Goal: Information Seeking & Learning: Find specific fact

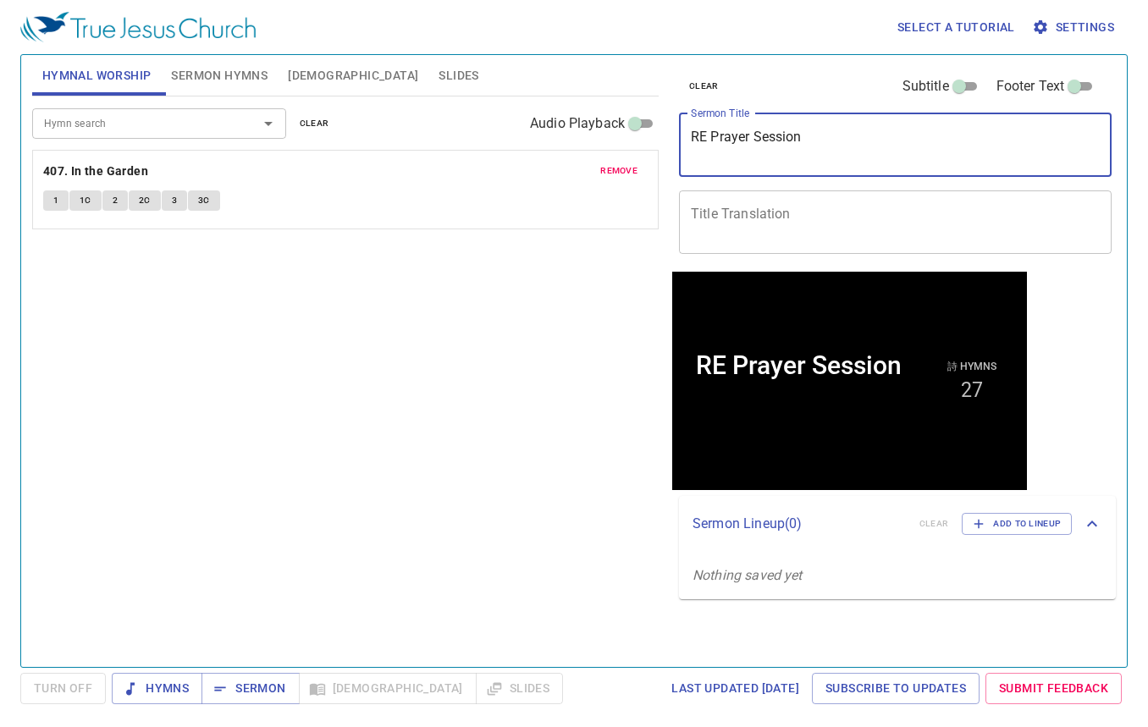
drag, startPoint x: 873, startPoint y: 150, endPoint x: 641, endPoint y: 153, distance: 232.0
click at [641, 153] on div "Hymnal Worship Sermon Hymns Bible Slides Hymn search Hymn search clear Audio Pl…" at bounding box center [573, 354] width 1097 height 612
paste textarea "拉比"
type textarea "拉比"
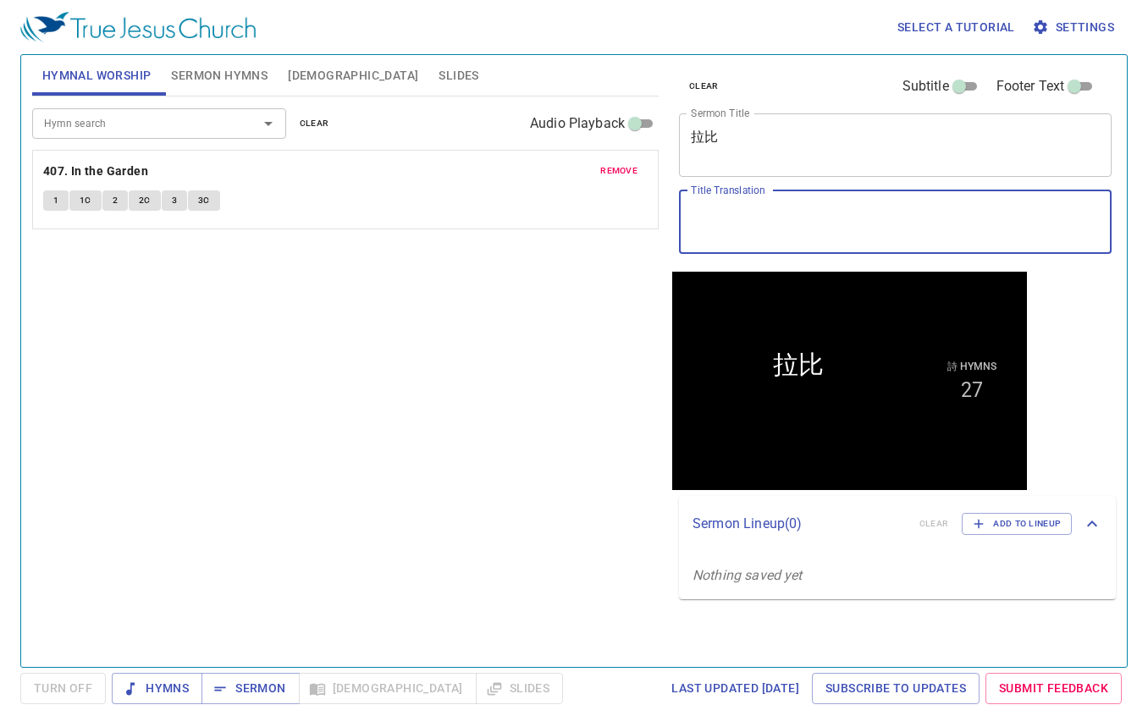
click at [748, 223] on textarea "Title Translation" at bounding box center [895, 222] width 409 height 32
paste textarea "[DEMOGRAPHIC_DATA]"
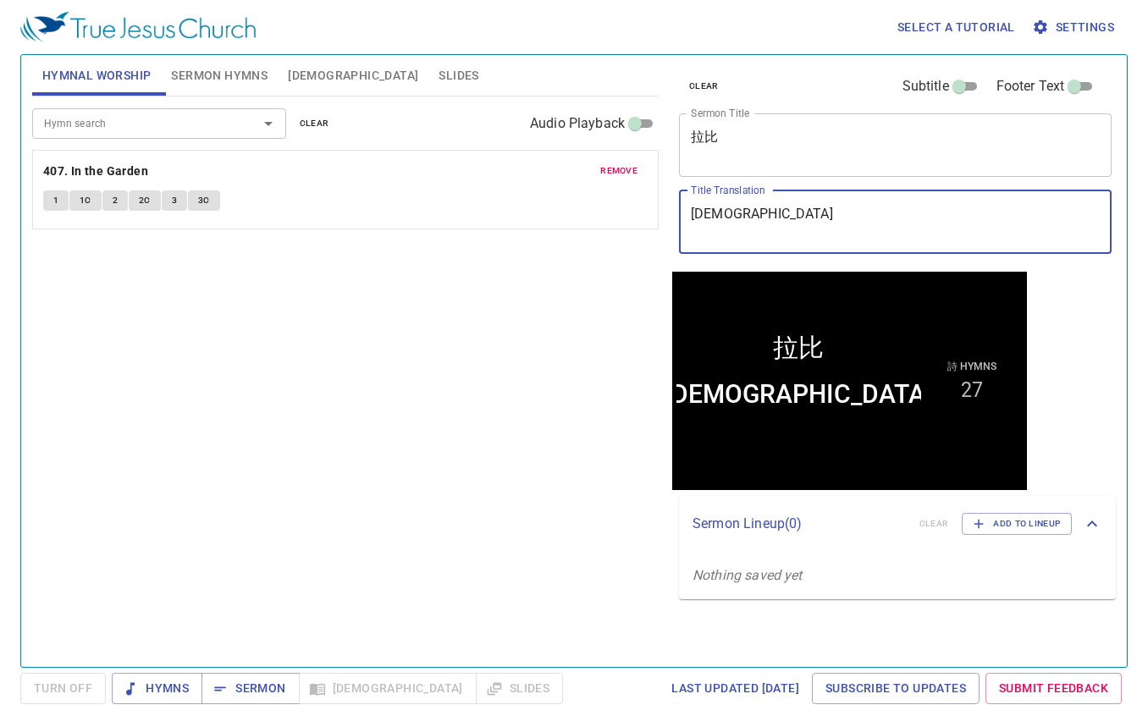
type textarea "[DEMOGRAPHIC_DATA]"
click at [303, 398] on div "Hymn search Hymn search clear Audio Playback remove 407. In the Garden 1 1C 2 2…" at bounding box center [345, 374] width 626 height 556
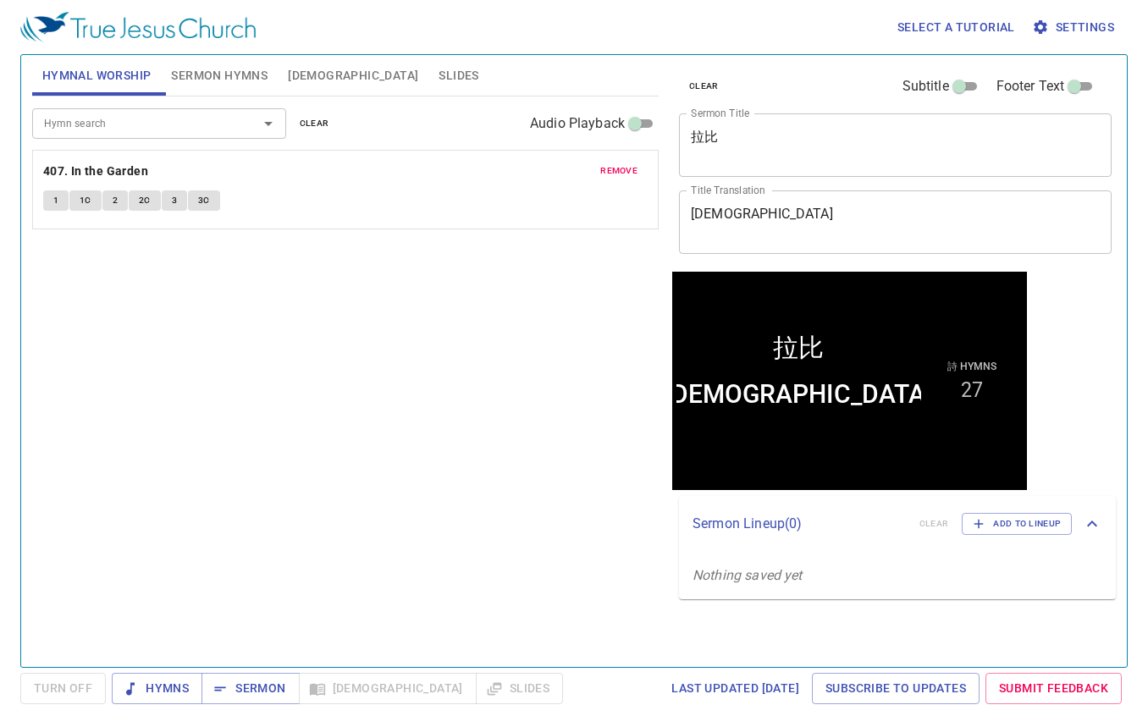
click at [470, 56] on div "Hymnal Worship Sermon Hymns Bible Slides" at bounding box center [345, 75] width 626 height 41
click at [226, 72] on span "Sermon Hymns" at bounding box center [219, 75] width 96 height 21
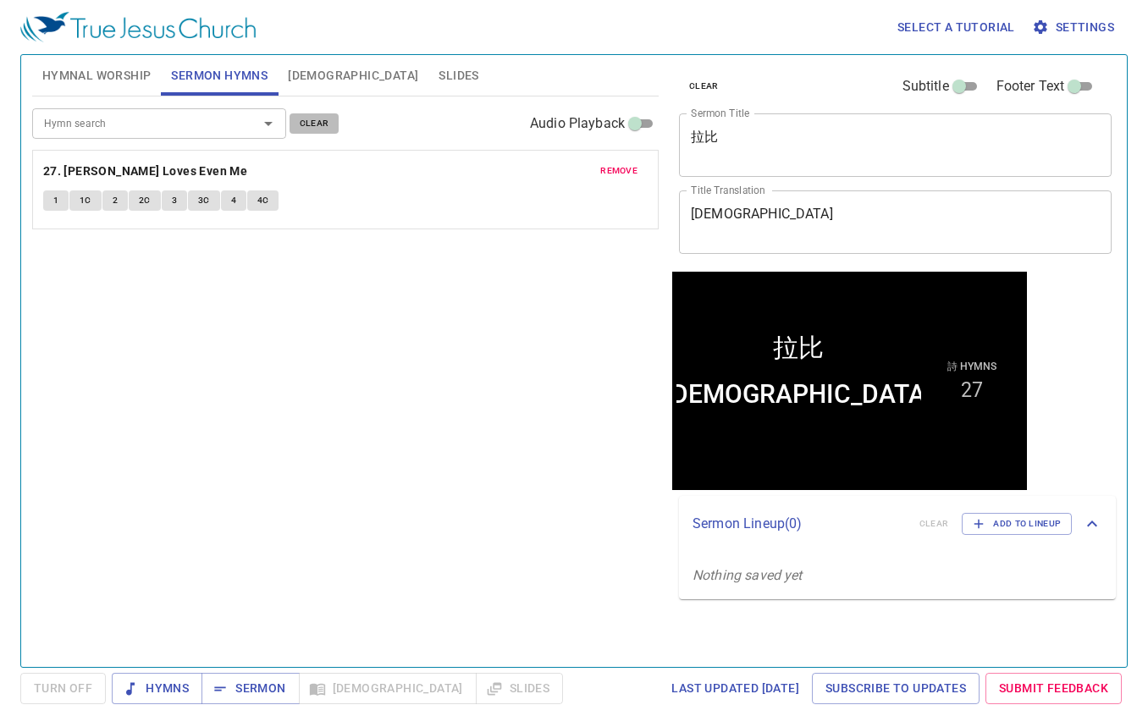
click at [320, 125] on span "clear" at bounding box center [315, 123] width 30 height 15
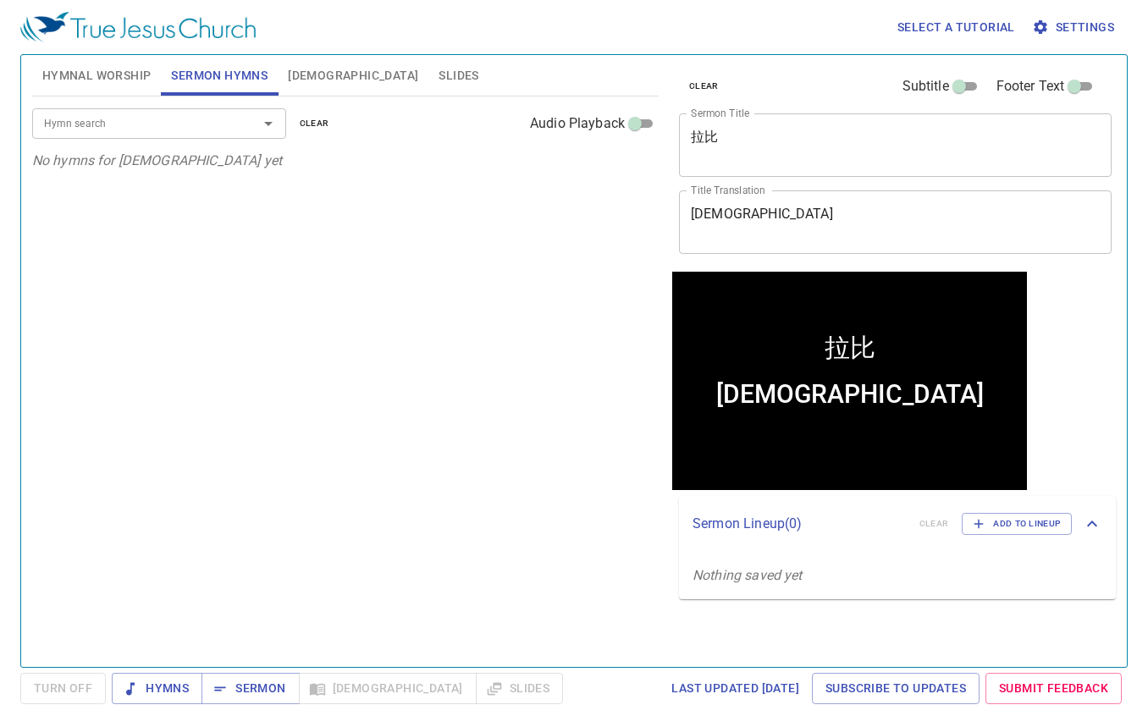
click at [179, 118] on input "Hymn search" at bounding box center [134, 122] width 194 height 19
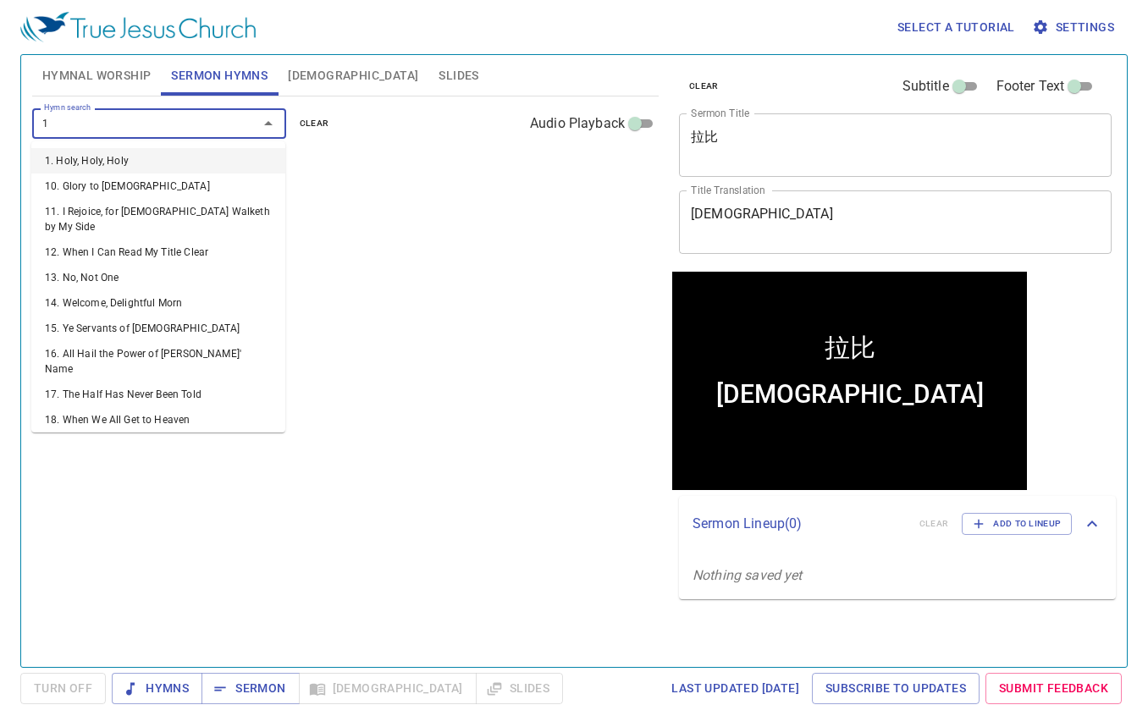
type input "13"
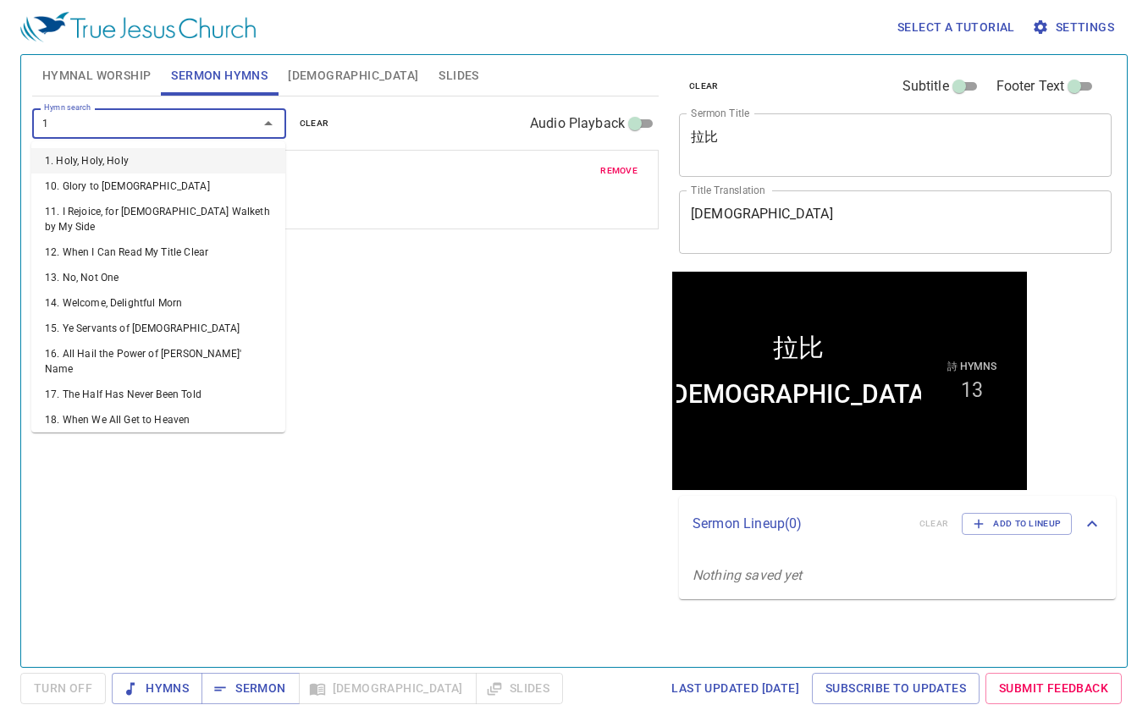
type input "15"
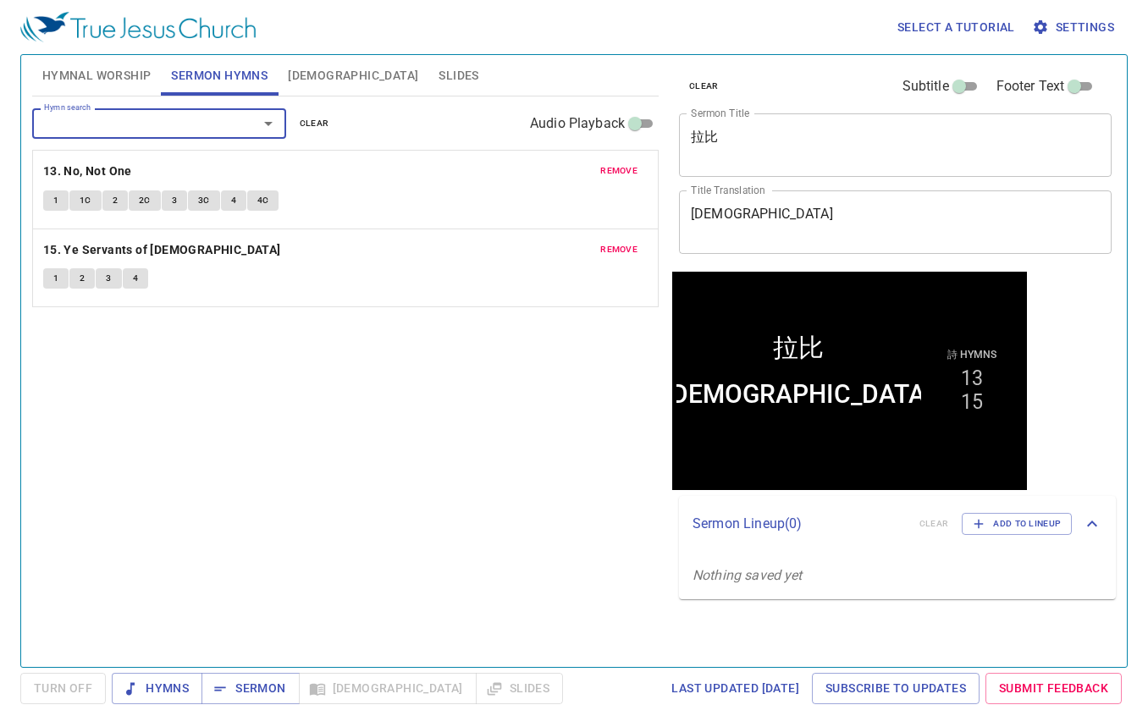
click at [102, 72] on span "Hymnal Worship" at bounding box center [96, 75] width 109 height 21
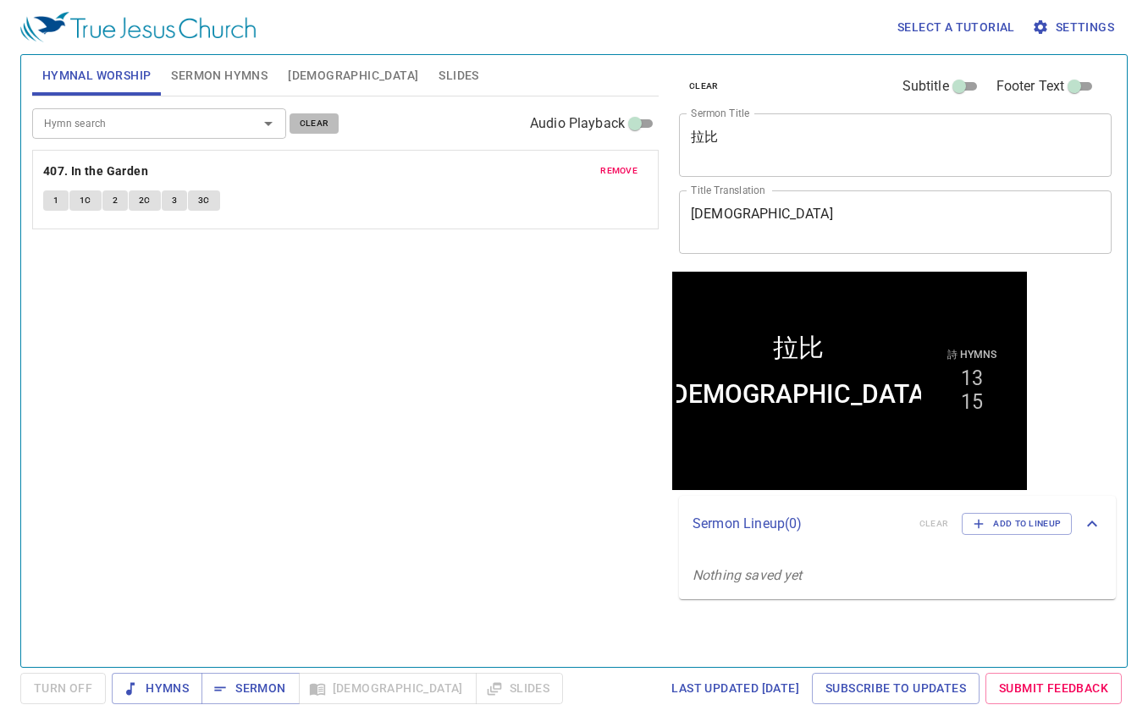
click at [309, 124] on span "clear" at bounding box center [315, 123] width 30 height 15
click at [245, 75] on span "Sermon Hymns" at bounding box center [219, 75] width 96 height 21
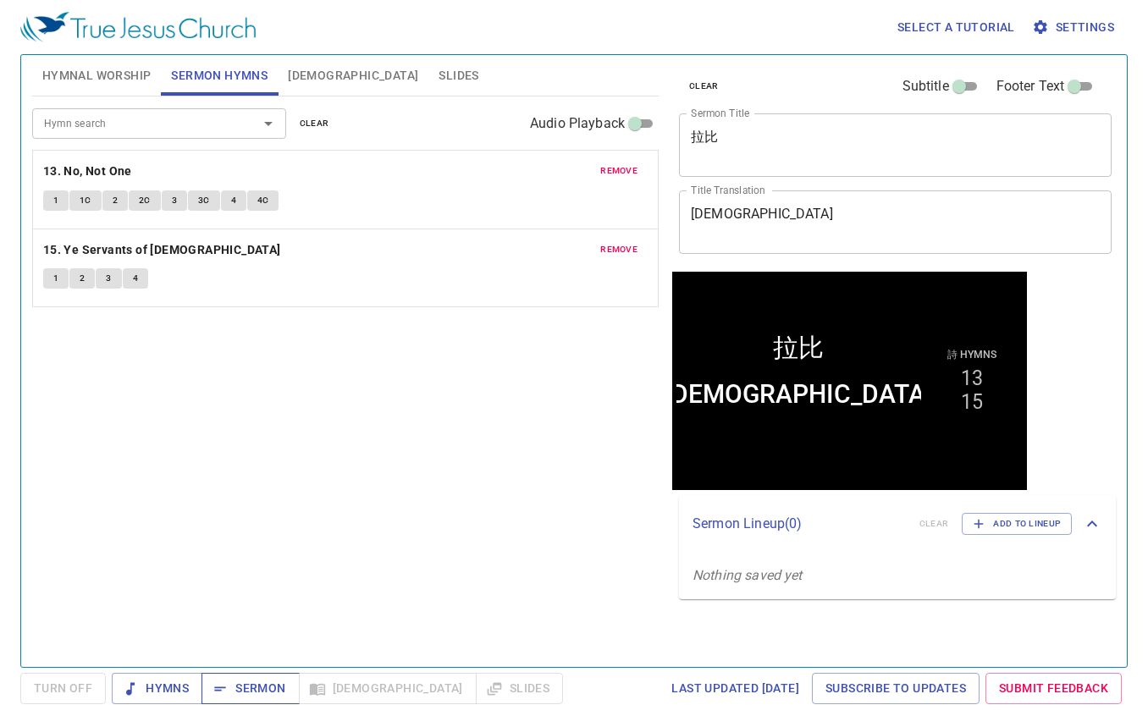
drag, startPoint x: 256, startPoint y: 692, endPoint x: 257, endPoint y: 681, distance: 11.1
click at [257, 690] on span "Sermon" at bounding box center [250, 688] width 70 height 21
click at [113, 72] on span "Hymnal Worship" at bounding box center [96, 75] width 109 height 21
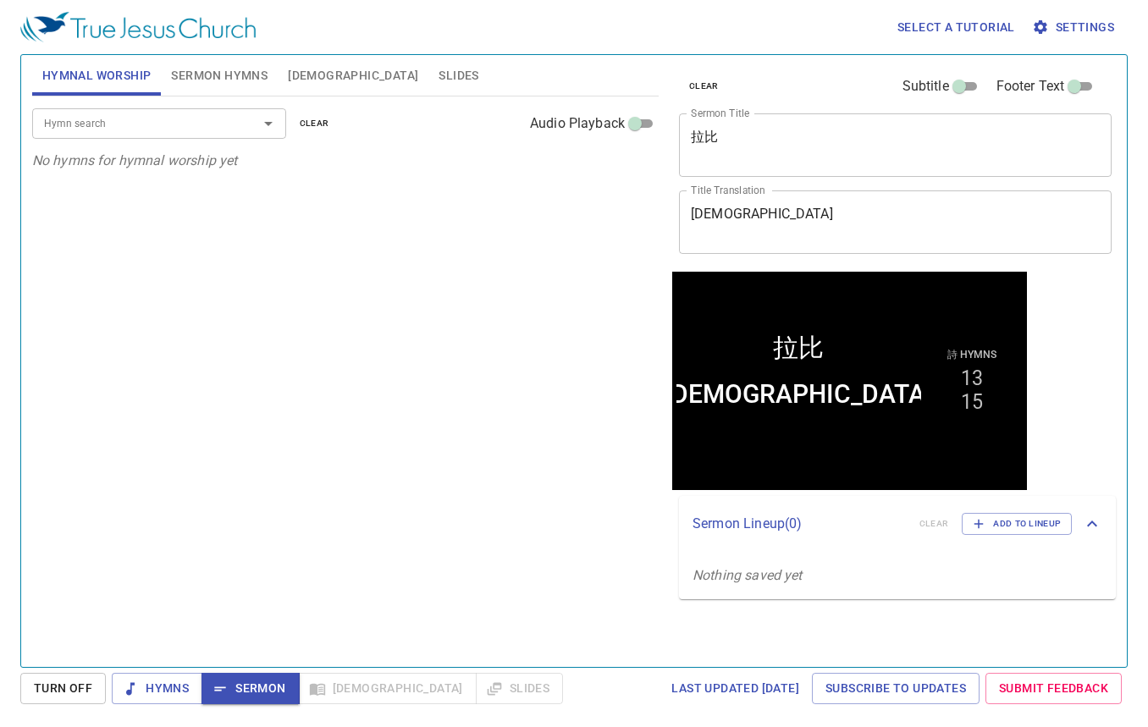
click at [139, 124] on input "Hymn search" at bounding box center [134, 122] width 194 height 19
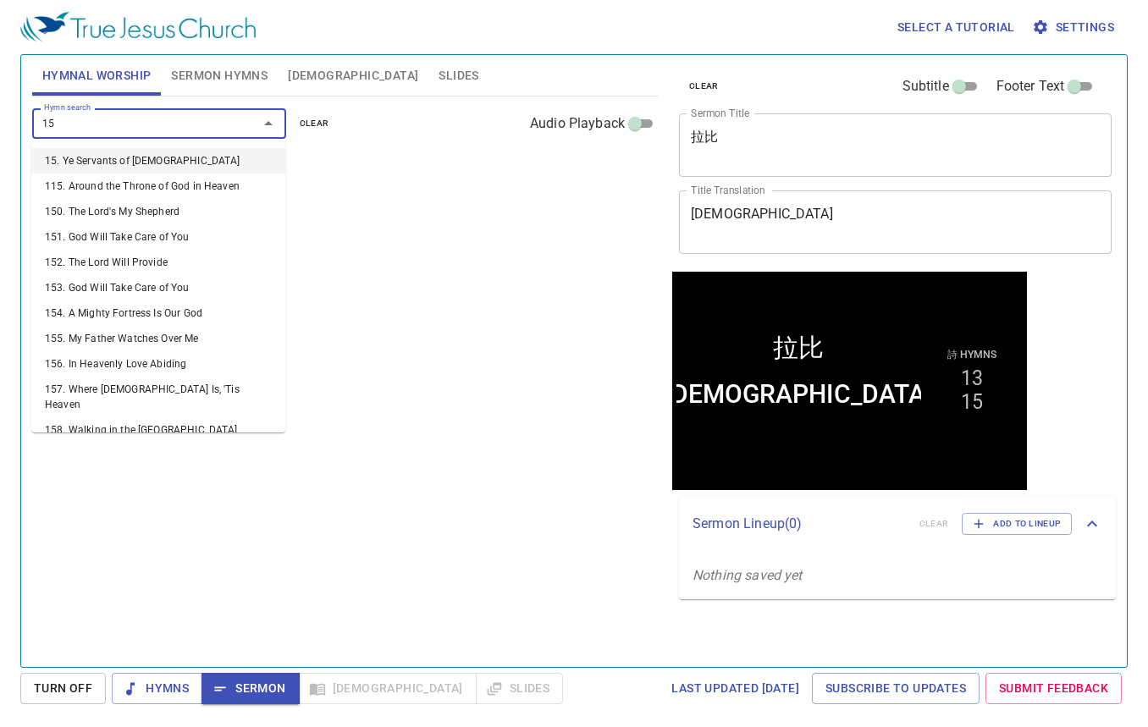
type input "152"
type input "153"
type input "156"
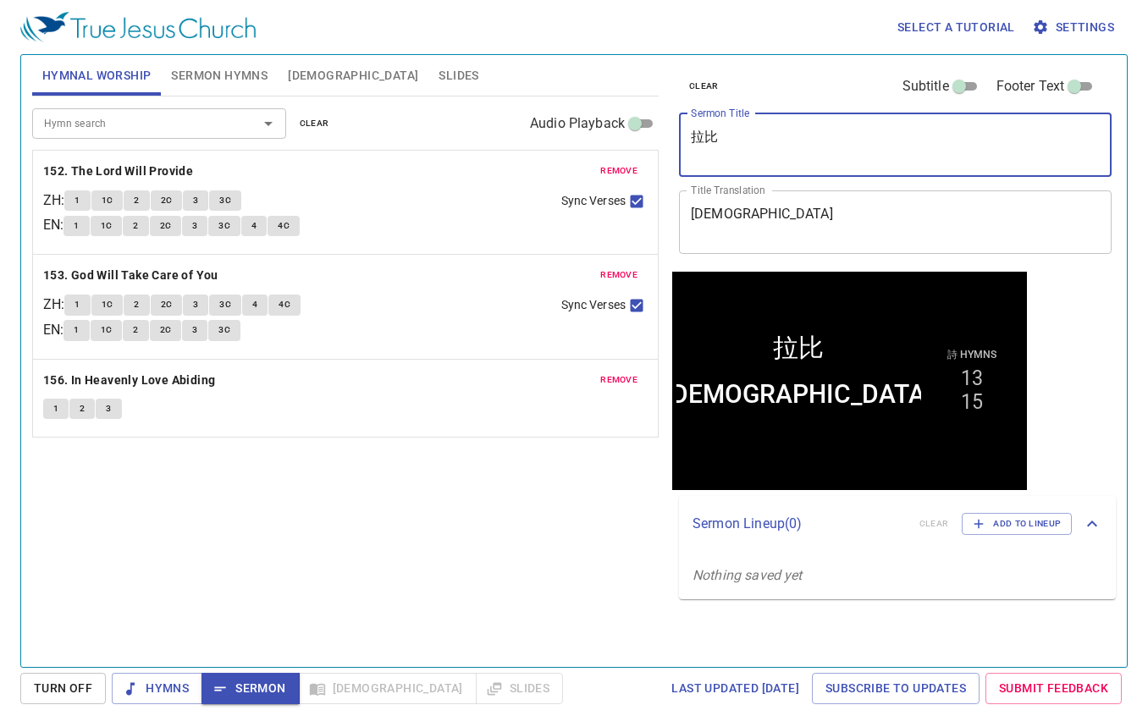
drag, startPoint x: 711, startPoint y: 135, endPoint x: 644, endPoint y: 128, distance: 67.2
click at [645, 128] on div "Hymnal Worship Sermon Hymns Bible Slides Hymn search Hymn search clear Audio Pl…" at bounding box center [573, 354] width 1097 height 612
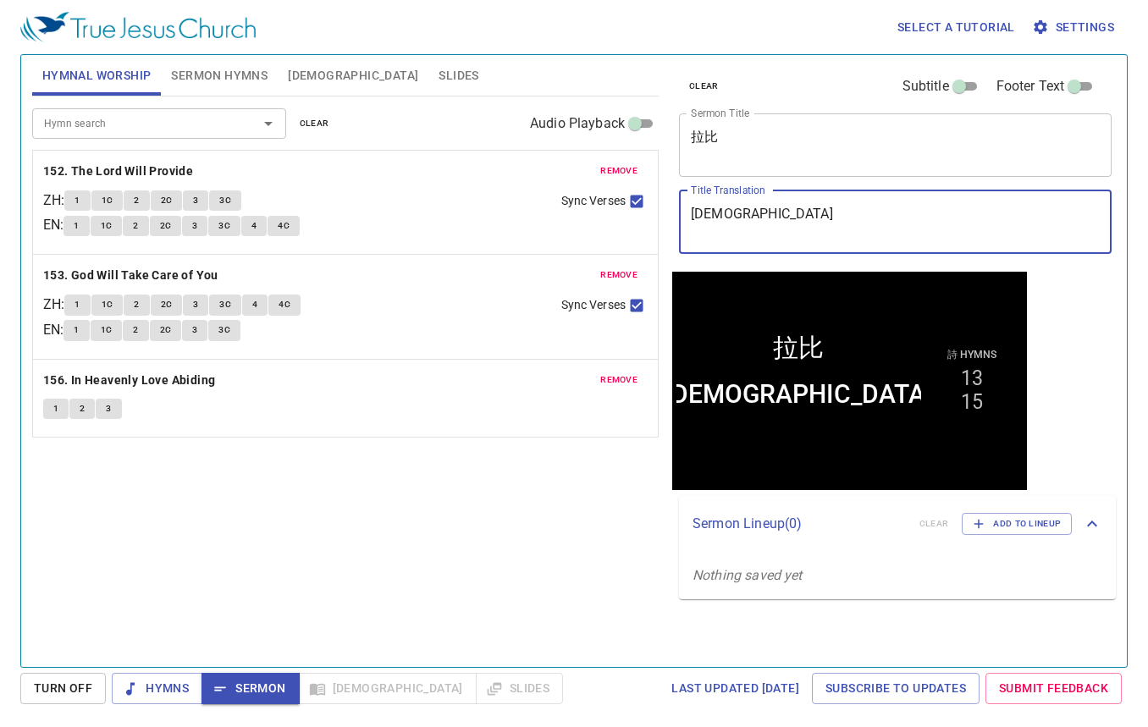
drag, startPoint x: 748, startPoint y: 219, endPoint x: 595, endPoint y: 214, distance: 153.3
click at [595, 214] on div "Hymnal Worship Sermon Hymns Bible Slides Hymn search Hymn search clear Audio Pl…" at bounding box center [573, 354] width 1097 height 612
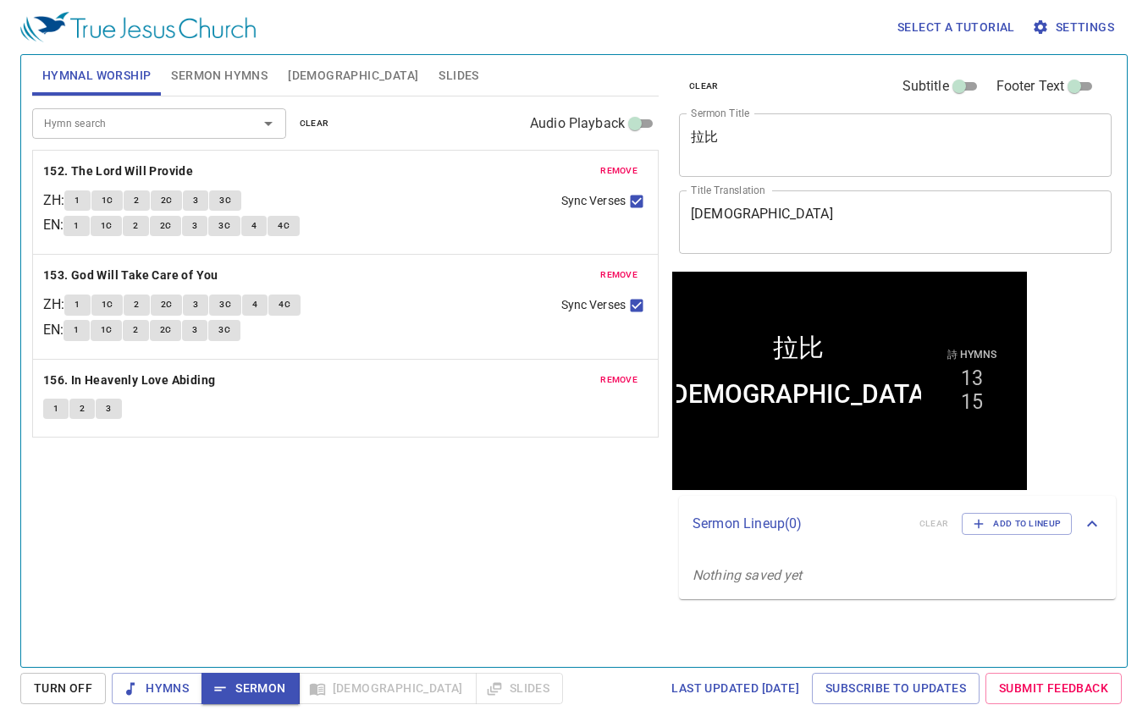
click at [174, 565] on div "Hymn search Hymn search clear Audio Playback remove 152. The Lord Will Provide …" at bounding box center [345, 374] width 626 height 556
click at [296, 544] on div "Hymn search Hymn search clear Audio Playback remove 152. The Lord Will Provide …" at bounding box center [345, 374] width 626 height 556
click at [149, 686] on span "Hymns" at bounding box center [156, 688] width 63 height 21
click at [217, 522] on div "Hymn search Hymn search clear Audio Playback remove 152. The Lord Will Provide …" at bounding box center [345, 374] width 626 height 556
click at [151, 161] on b "152. The Lord Will Provide" at bounding box center [118, 171] width 150 height 21
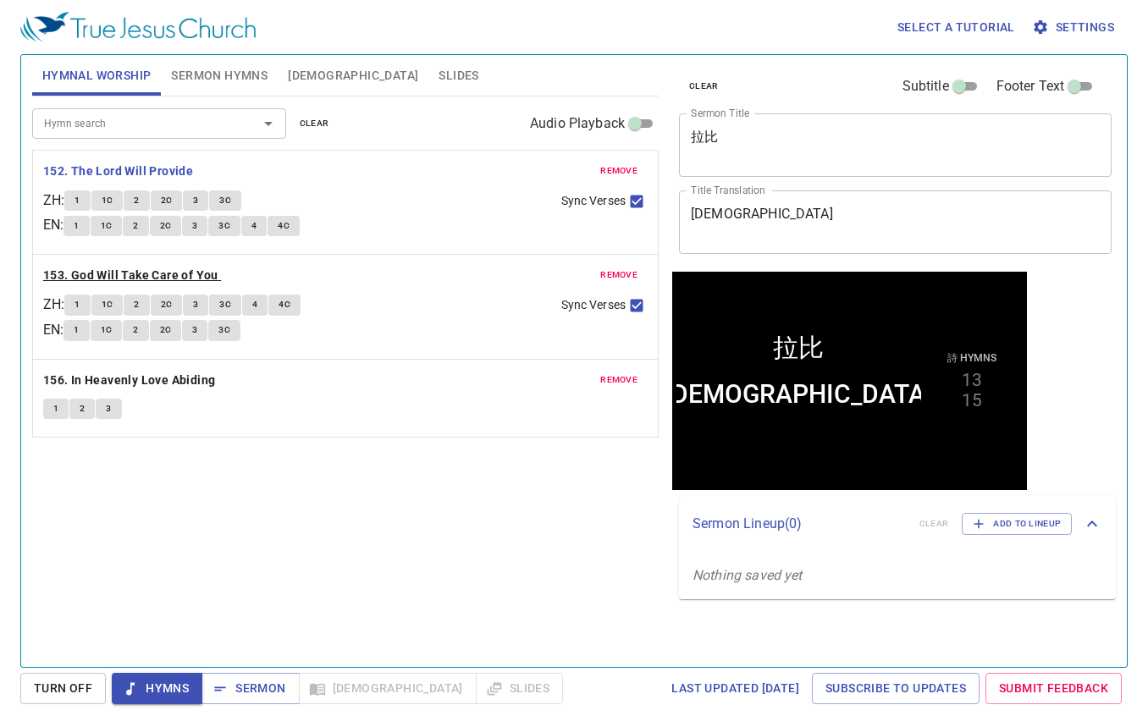
click at [169, 273] on b "153. God Will Take Care of You" at bounding box center [130, 275] width 175 height 21
click at [264, 688] on span "Sermon" at bounding box center [250, 688] width 70 height 21
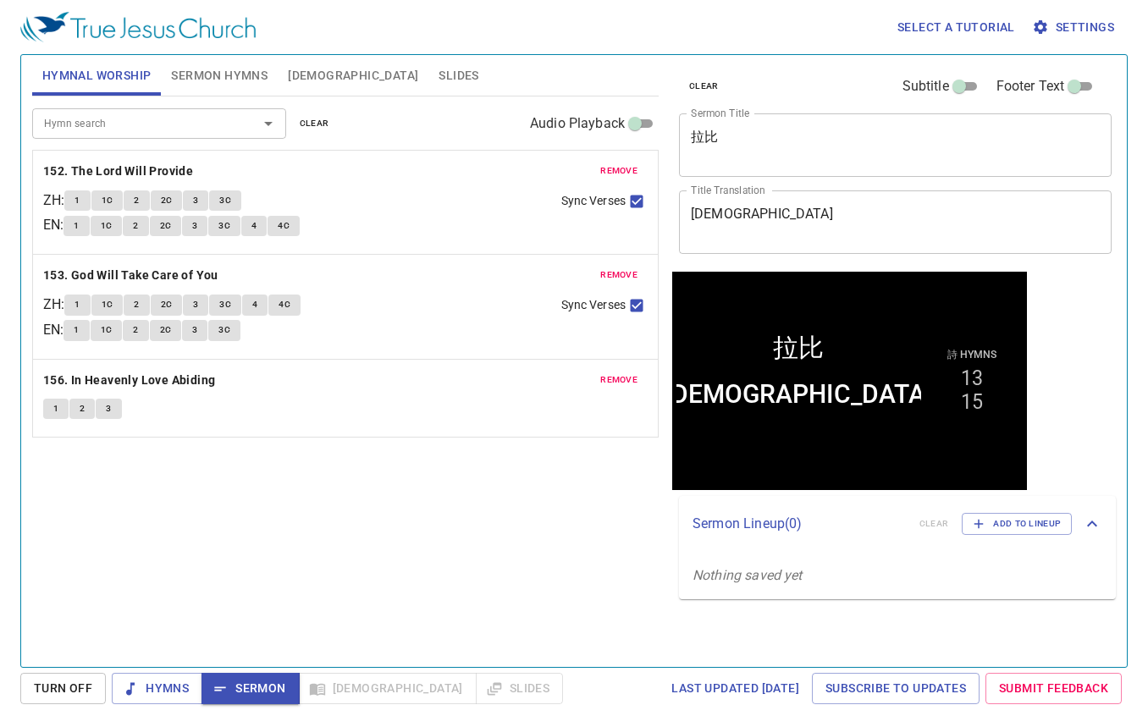
drag, startPoint x: 324, startPoint y: 519, endPoint x: 295, endPoint y: 402, distance: 120.3
click at [324, 519] on div "Hymn search Hymn search clear Audio Playback remove 152. The Lord Will Provide …" at bounding box center [345, 374] width 626 height 556
click at [232, 79] on span "Sermon Hymns" at bounding box center [219, 75] width 96 height 21
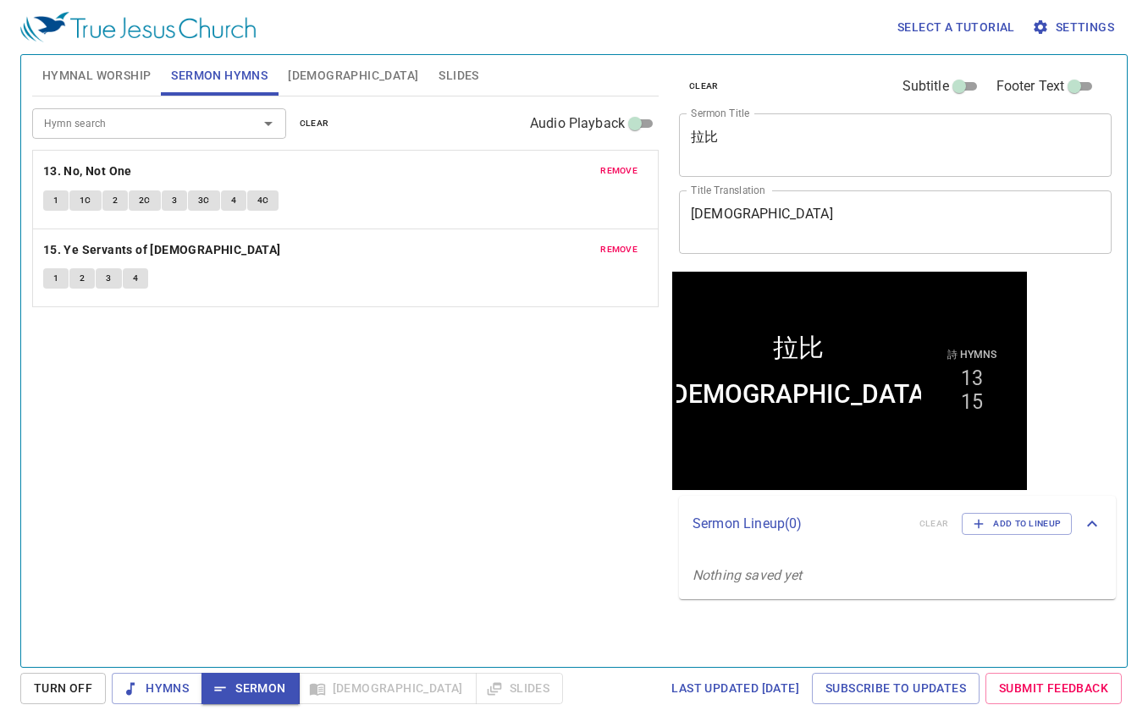
click at [212, 446] on div "Hymn search Hymn search clear Audio Playback remove 13. No, Not One 1 1C 2 2C 3…" at bounding box center [345, 374] width 626 height 556
click at [74, 165] on b "13. No, Not One" at bounding box center [87, 171] width 89 height 21
click at [267, 692] on span "Sermon" at bounding box center [250, 688] width 70 height 21
click at [438, 77] on span "Slides" at bounding box center [458, 75] width 40 height 21
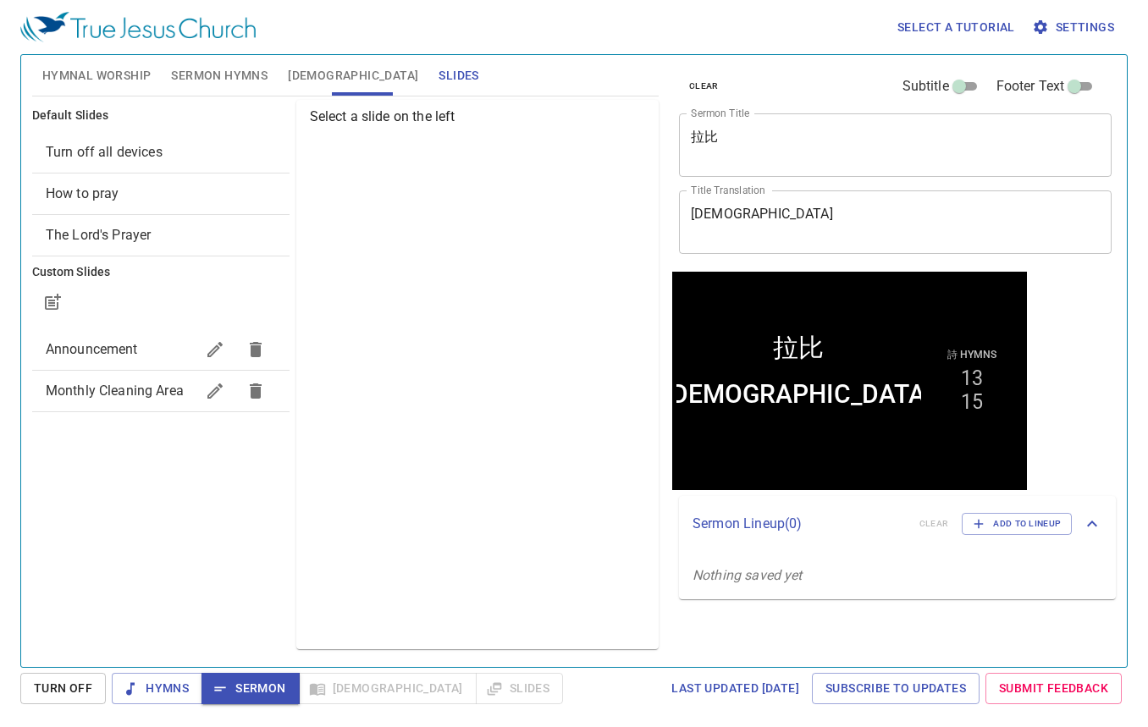
click at [149, 184] on span "How to pray" at bounding box center [161, 194] width 230 height 20
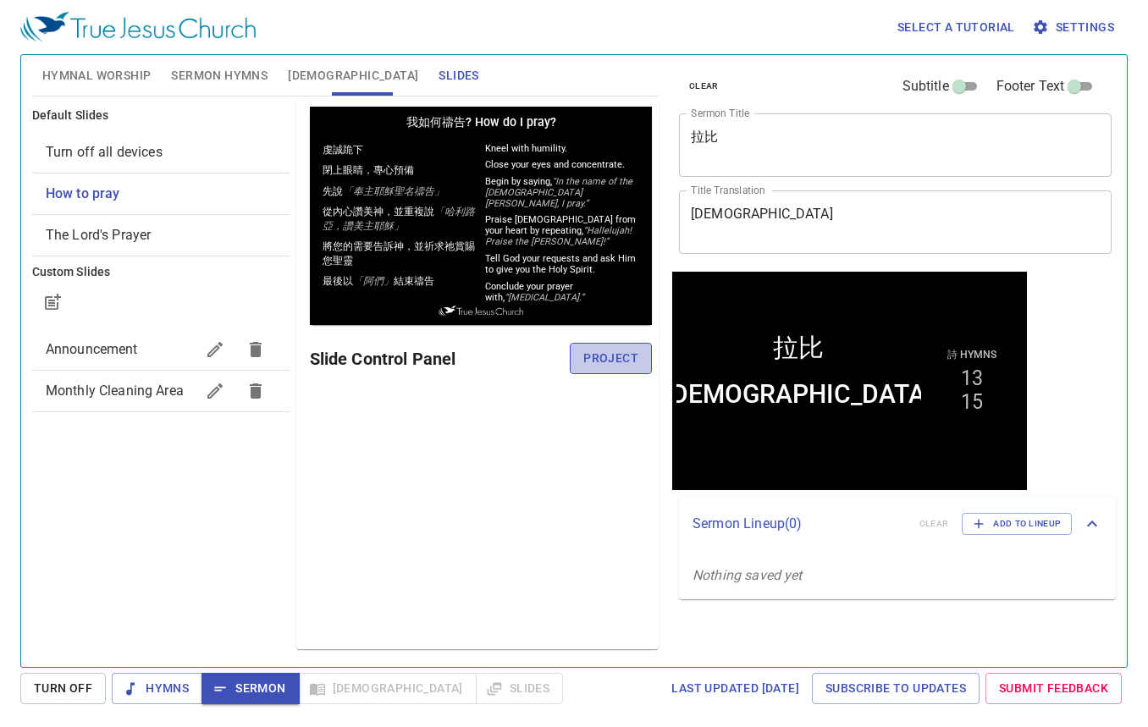
click at [616, 361] on span "Project" at bounding box center [610, 358] width 55 height 21
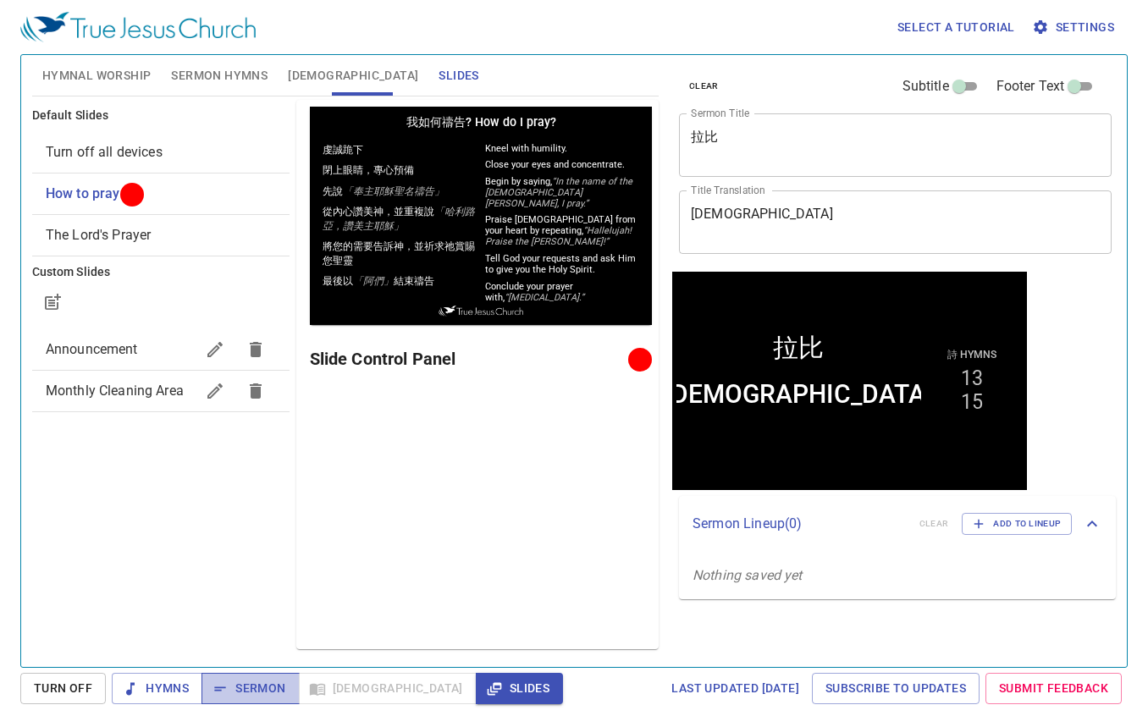
click at [253, 684] on span "Sermon" at bounding box center [250, 688] width 70 height 21
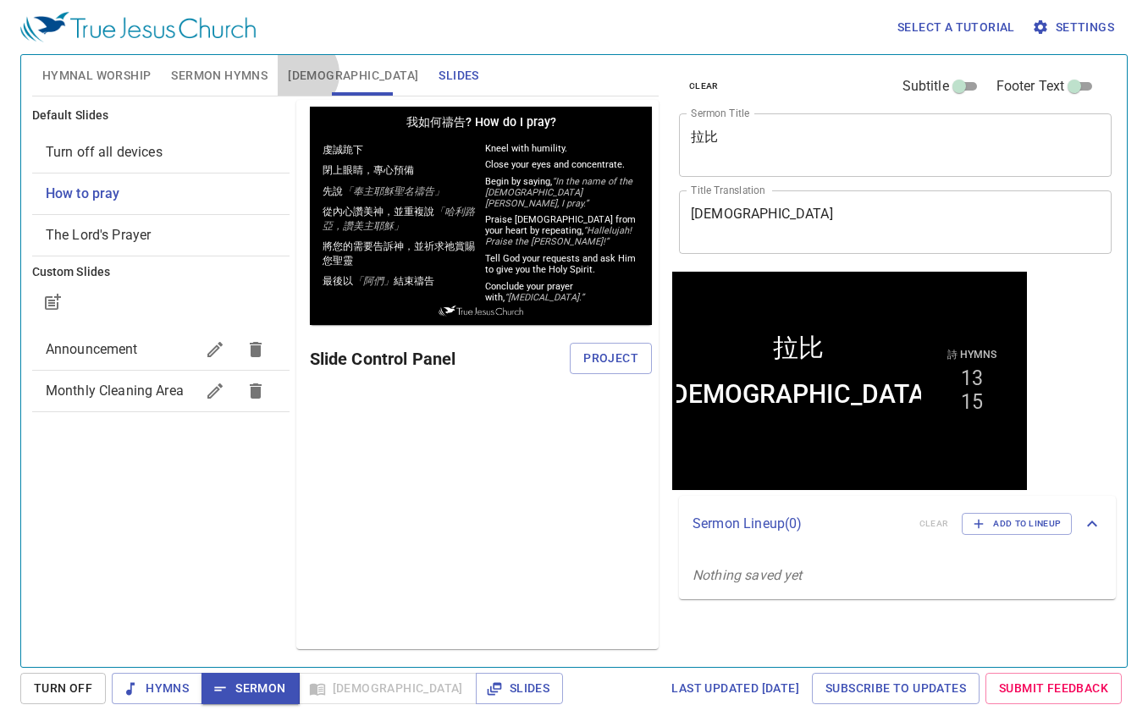
click at [300, 74] on span "[DEMOGRAPHIC_DATA]" at bounding box center [353, 75] width 130 height 21
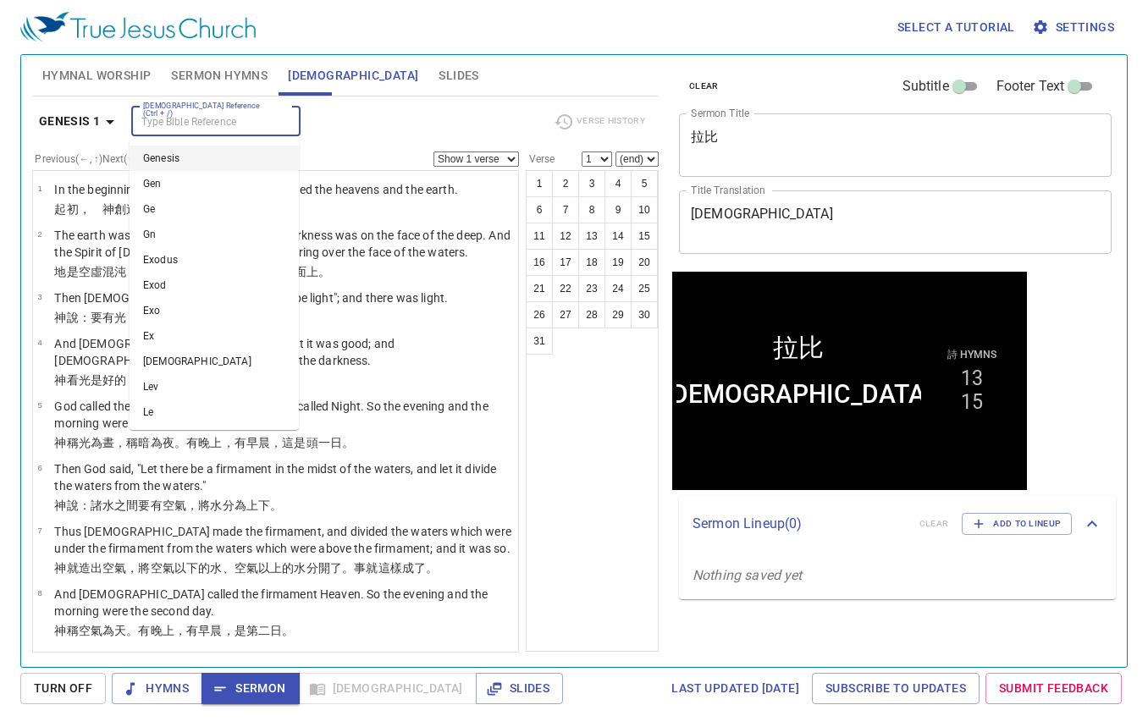
click at [261, 117] on input "[DEMOGRAPHIC_DATA] Reference (Ctrl + /)" at bounding box center [201, 121] width 131 height 19
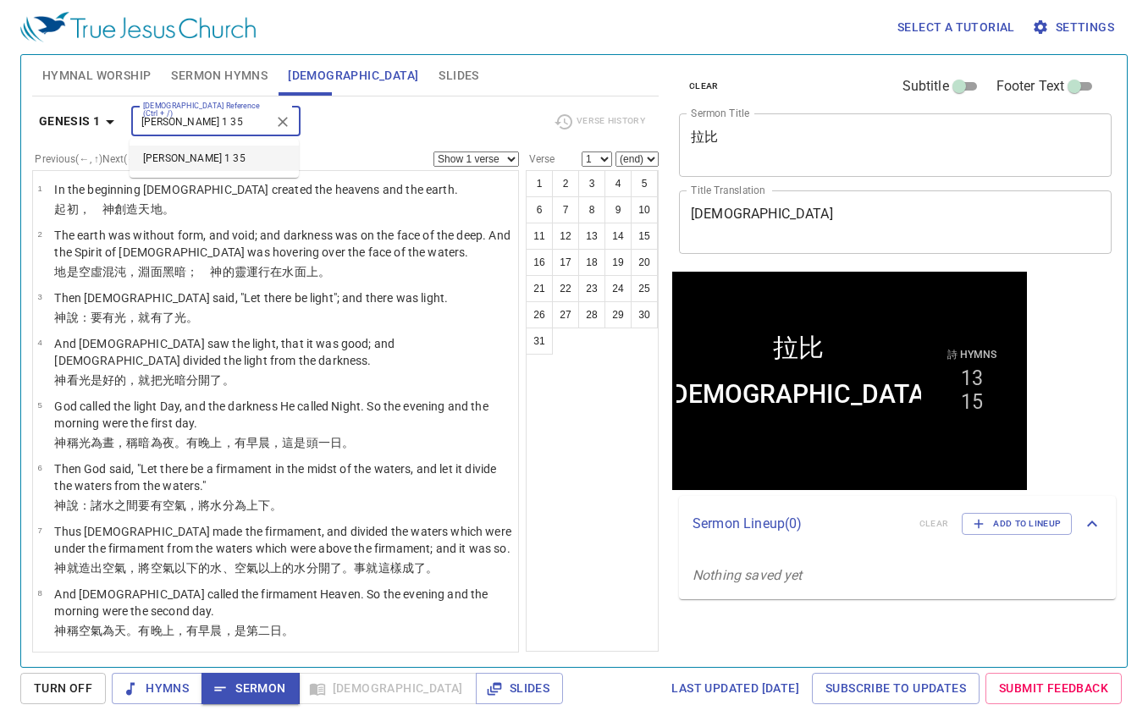
type input "john 1 35"
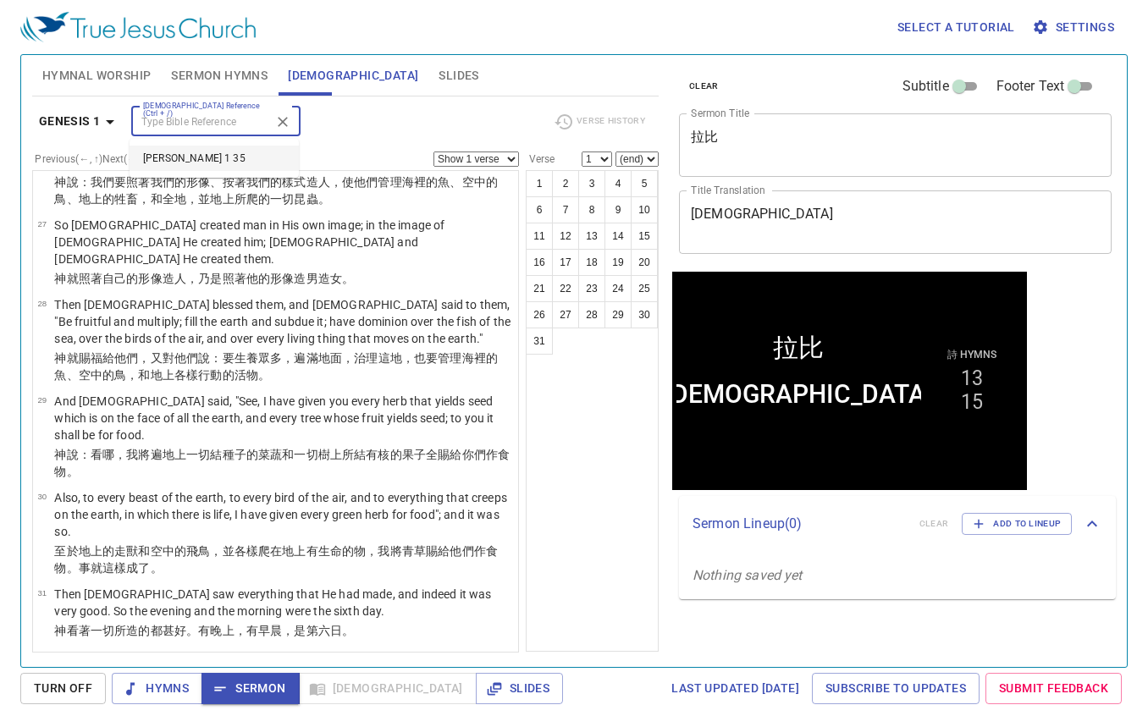
select select "35"
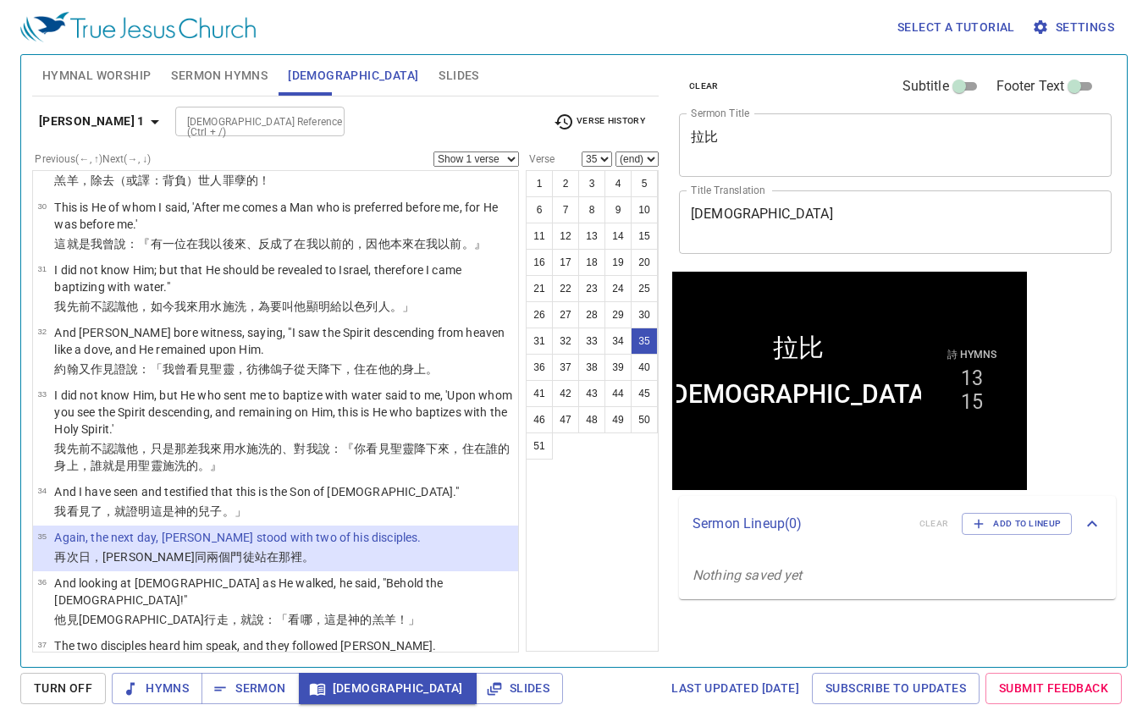
click at [646, 159] on select "(end) 36 37 38 39 40 41 42 43 44 45 46 47 48 49 50 51" at bounding box center [636, 159] width 43 height 15
select select "42"
click at [616, 152] on select "(end) 36 37 38 39 40 41 42 43 44 45 46 47 48 49 50 51" at bounding box center [636, 159] width 43 height 15
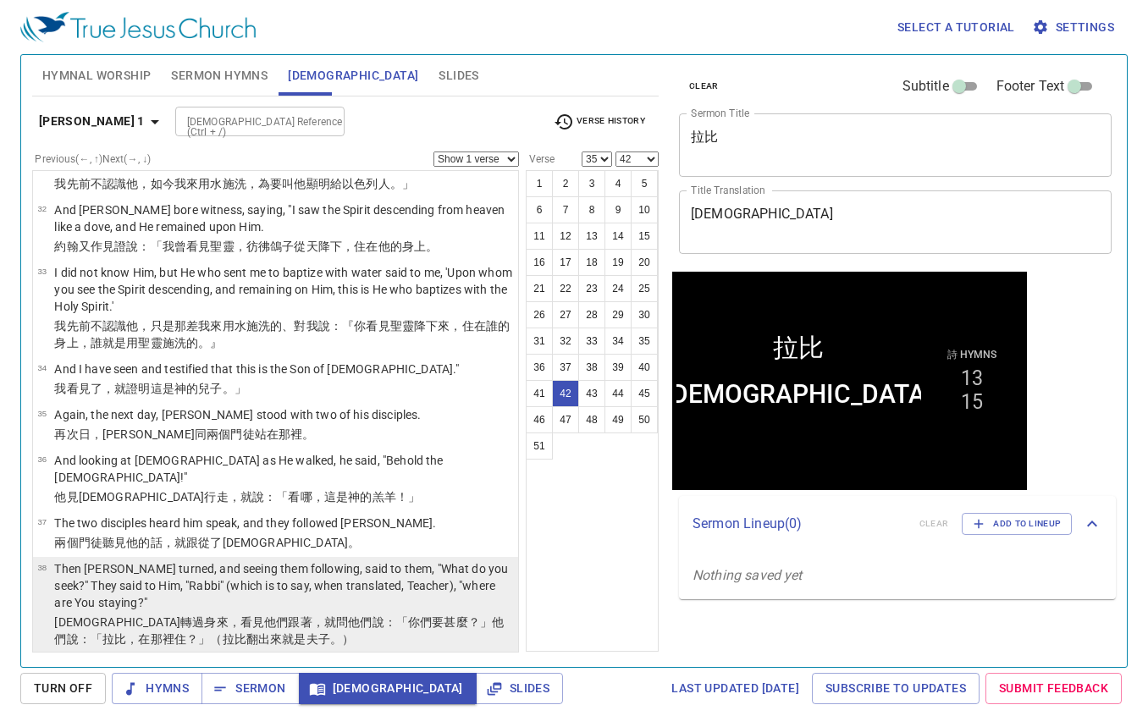
scroll to position [1883, 0]
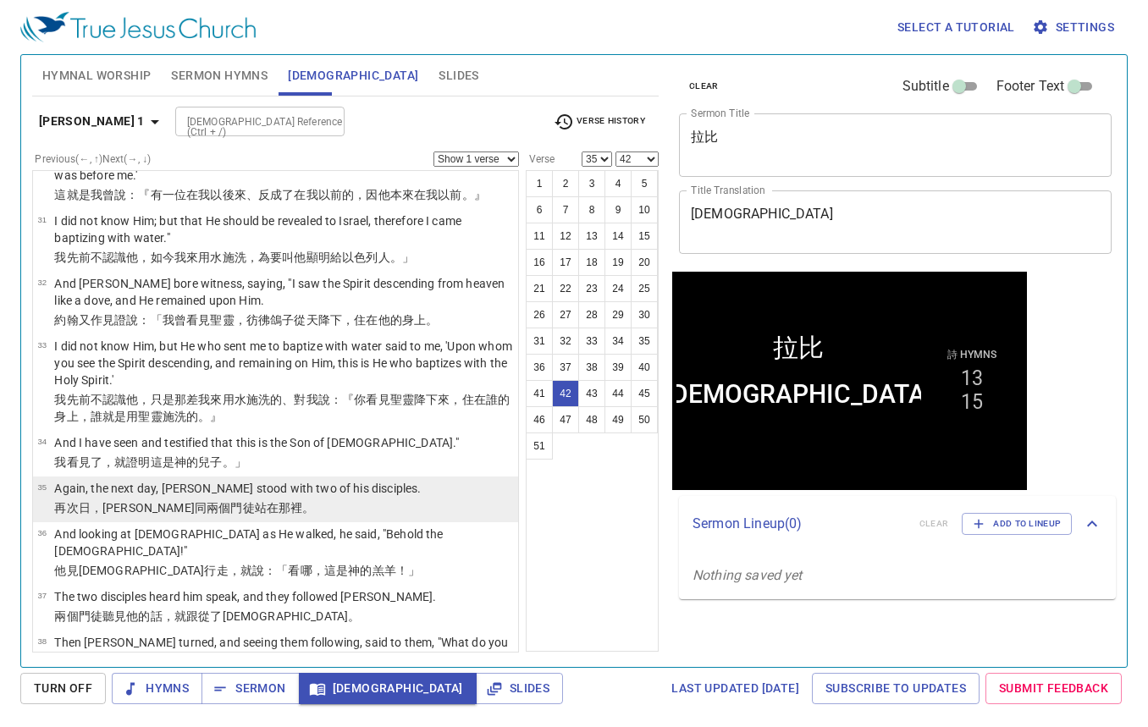
click at [308, 480] on p "Again, the next day, John stood with two of his disciples." at bounding box center [237, 488] width 367 height 17
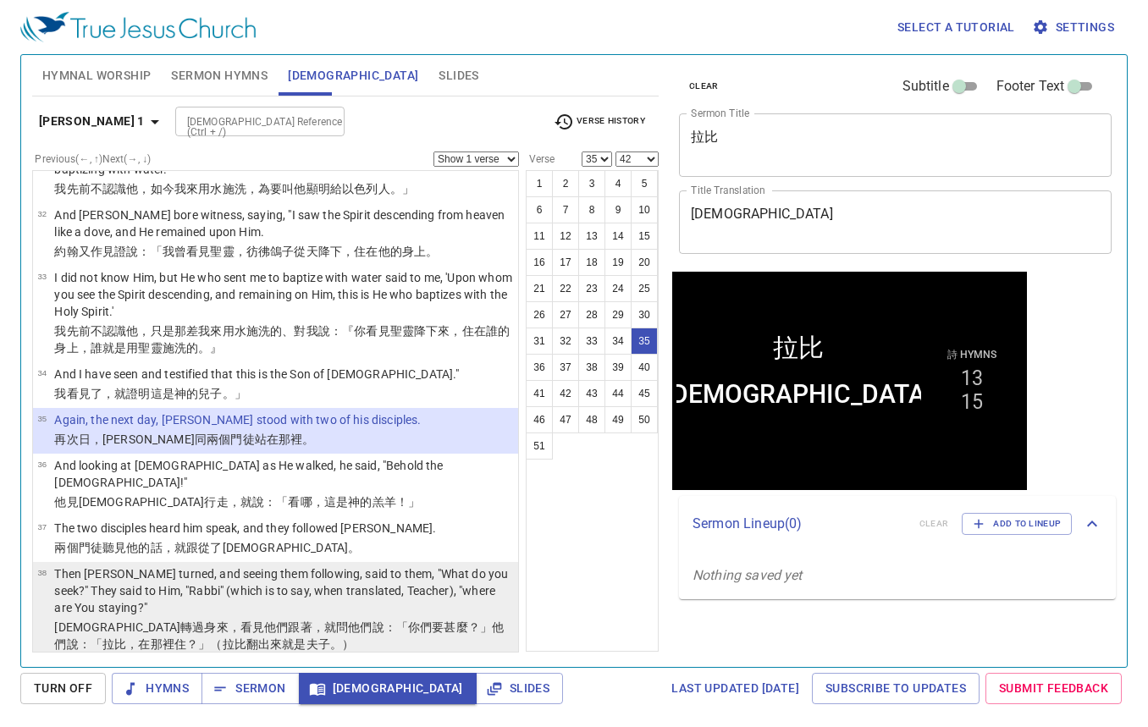
scroll to position [1967, 0]
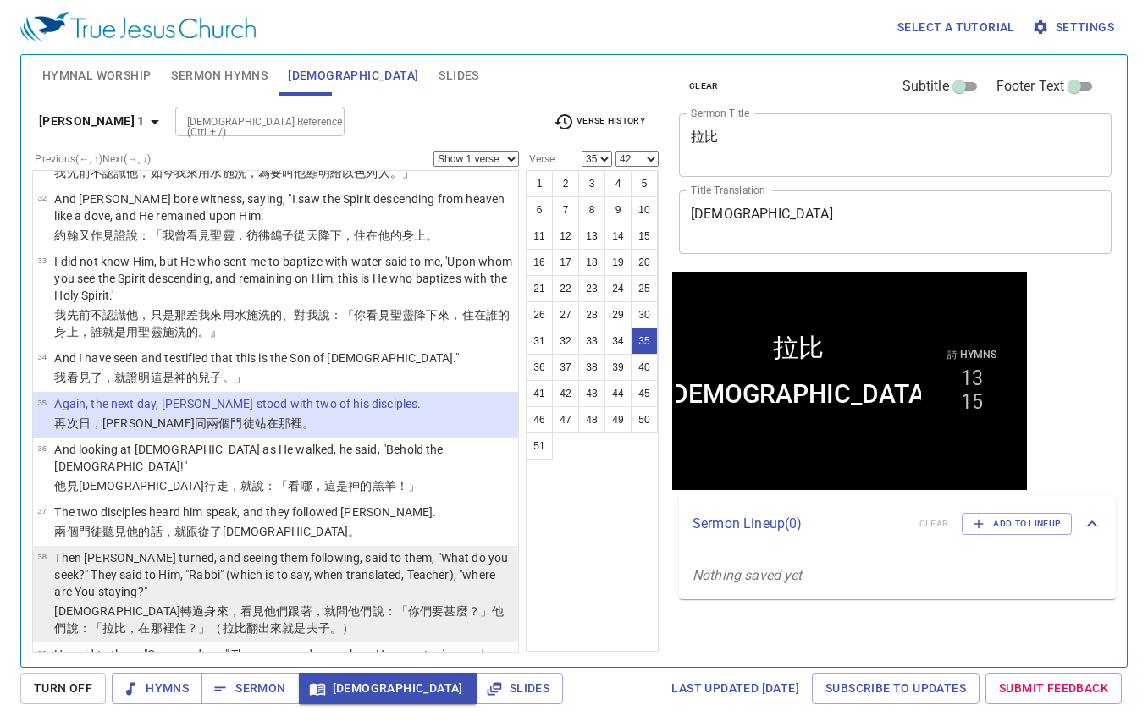
click at [323, 549] on p "Then Jesus turned, and seeing them following, said to them, "What do you seek?"…" at bounding box center [283, 574] width 459 height 51
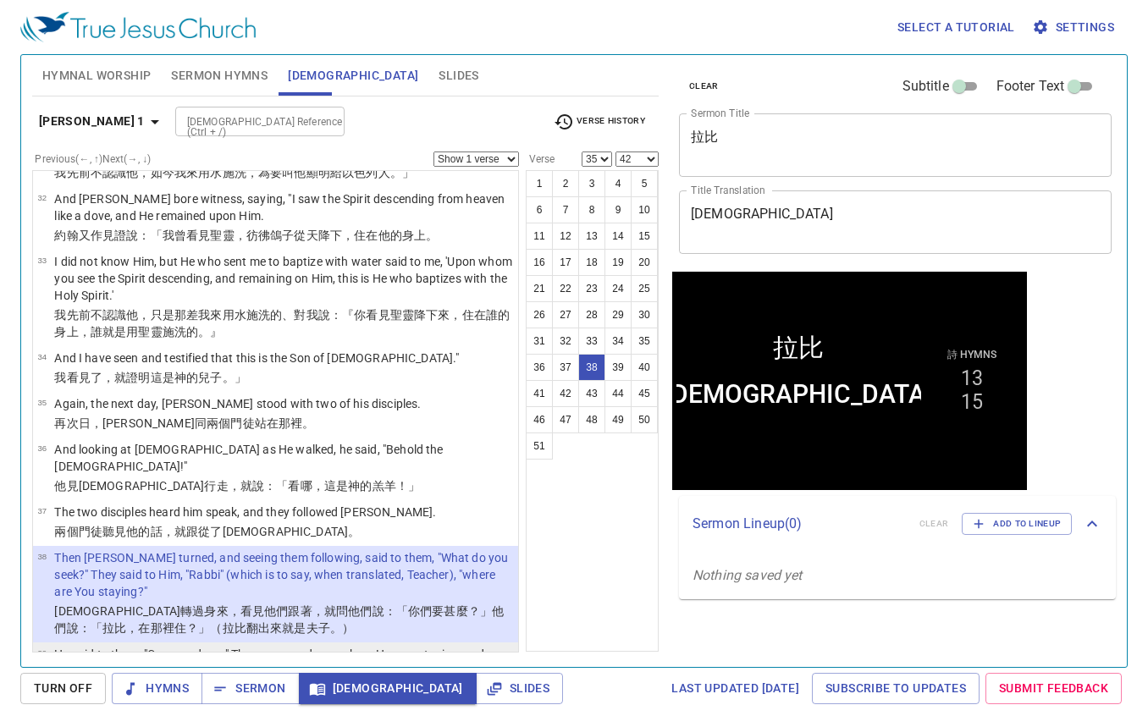
scroll to position [2052, 0]
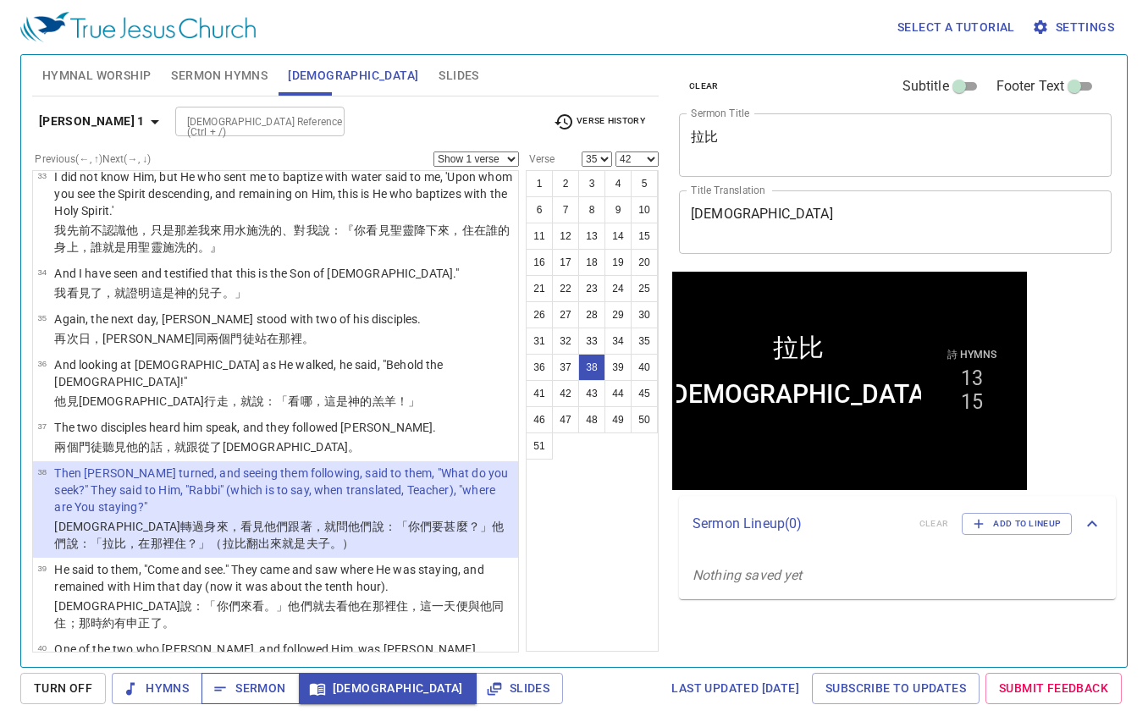
click at [237, 689] on span "Sermon" at bounding box center [250, 688] width 70 height 21
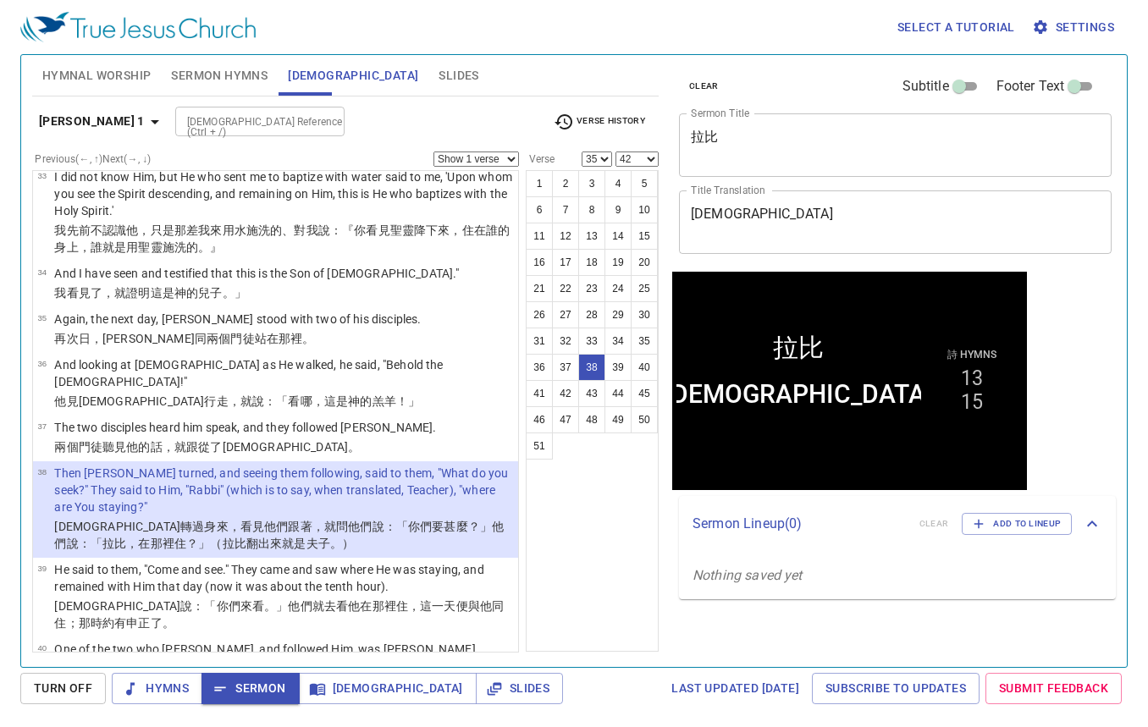
click at [221, 128] on input "[DEMOGRAPHIC_DATA] Reference (Ctrl + /)" at bounding box center [245, 121] width 131 height 19
type input "mat 23 7"
select select "7"
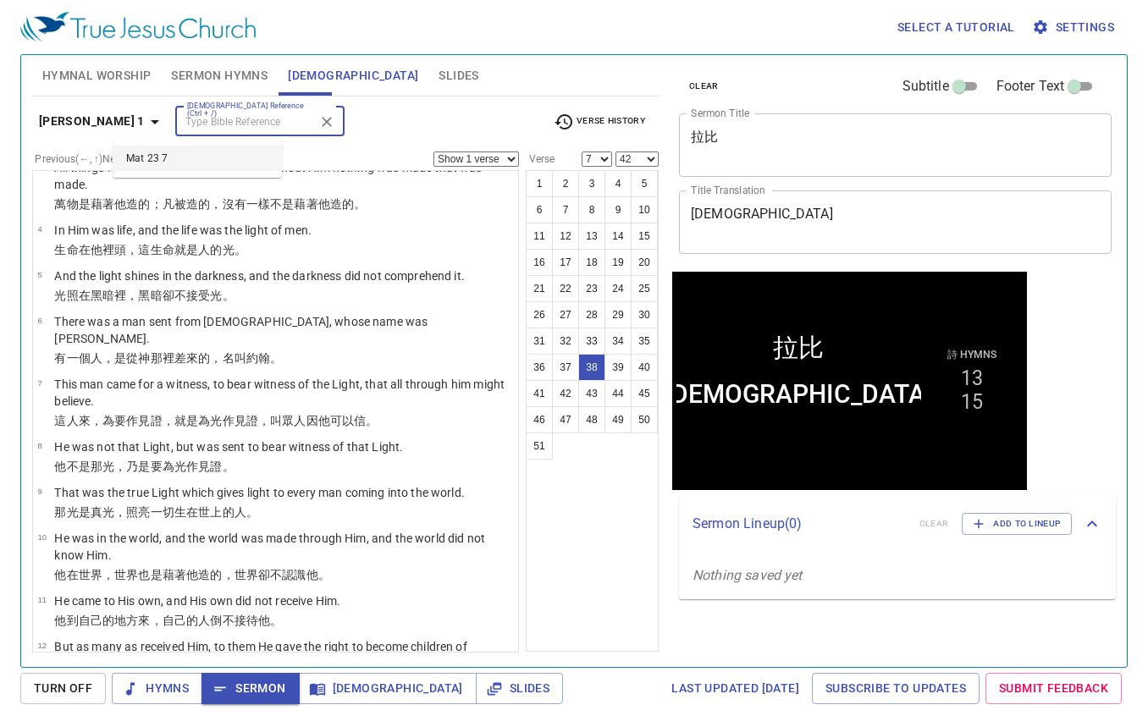
select select
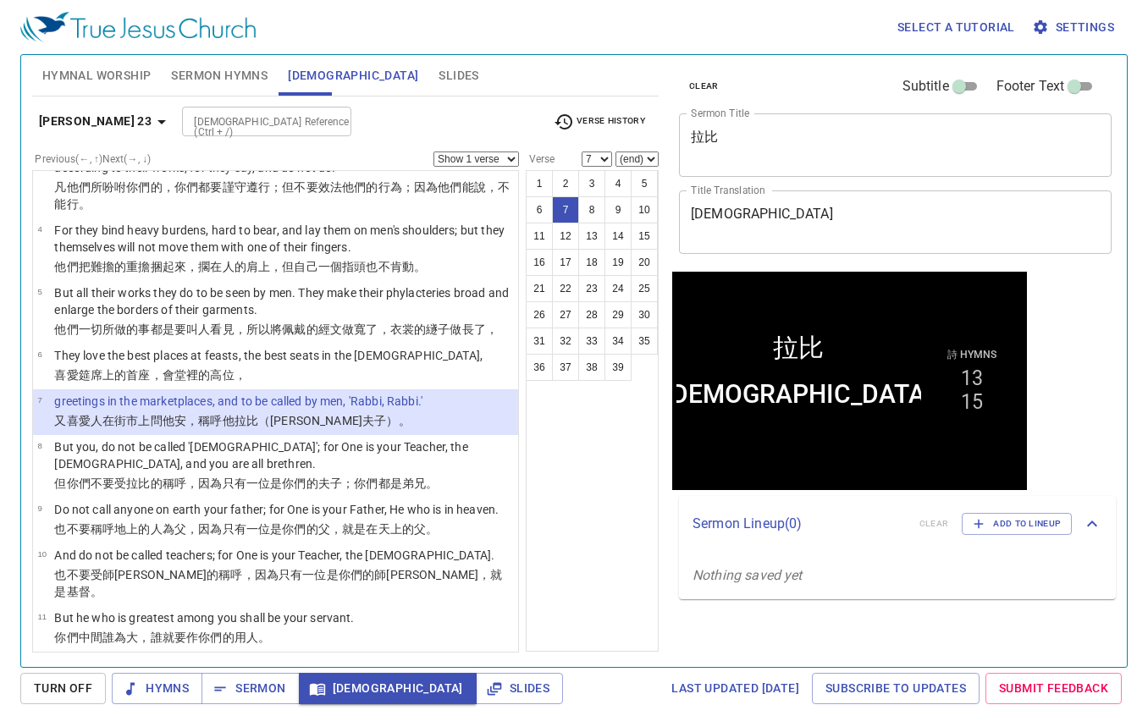
select select "8"
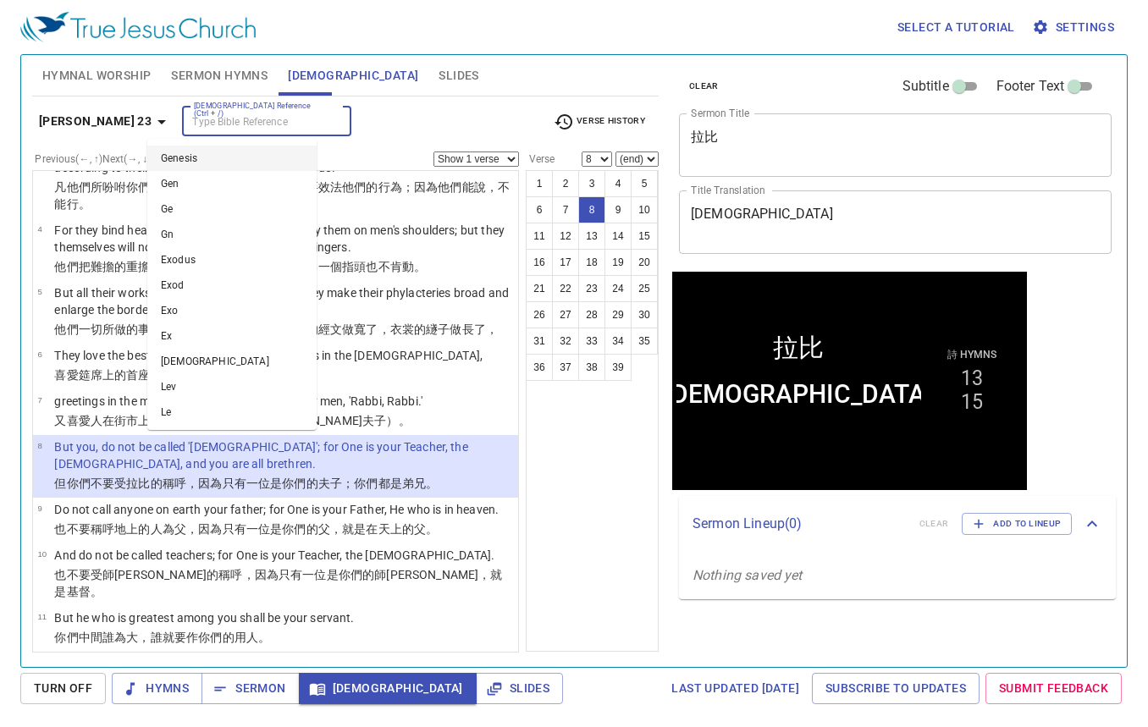
click at [253, 119] on input "[DEMOGRAPHIC_DATA] Reference (Ctrl + /)" at bounding box center [252, 121] width 131 height 19
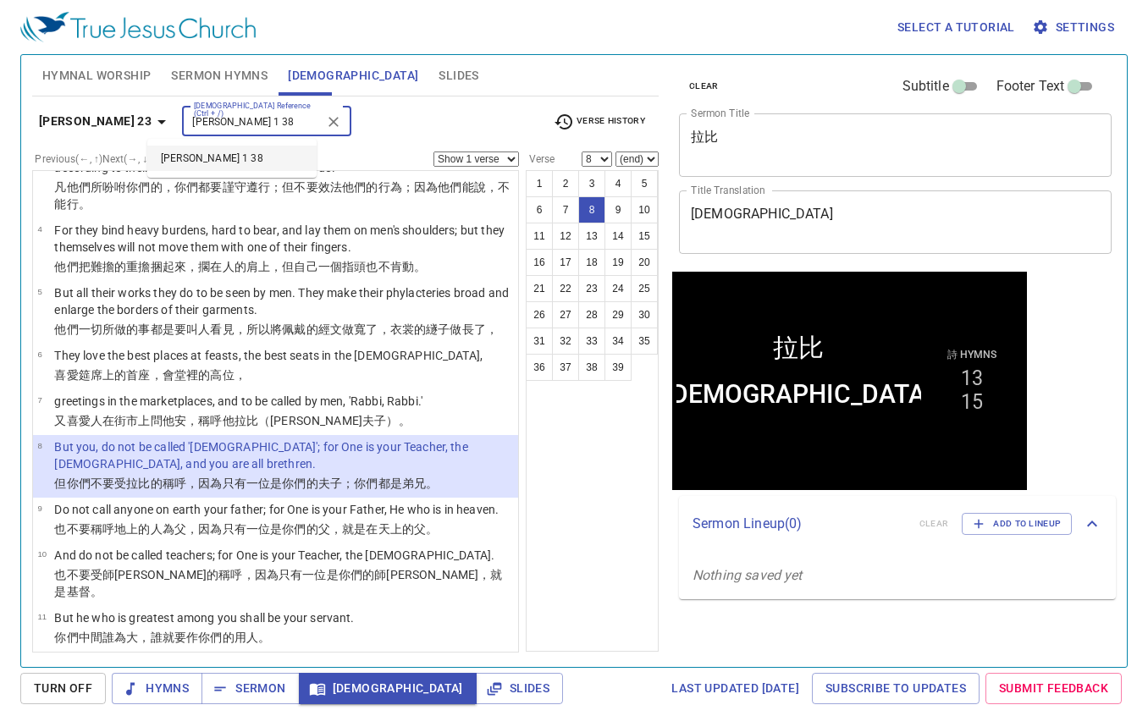
type input "john 1 38"
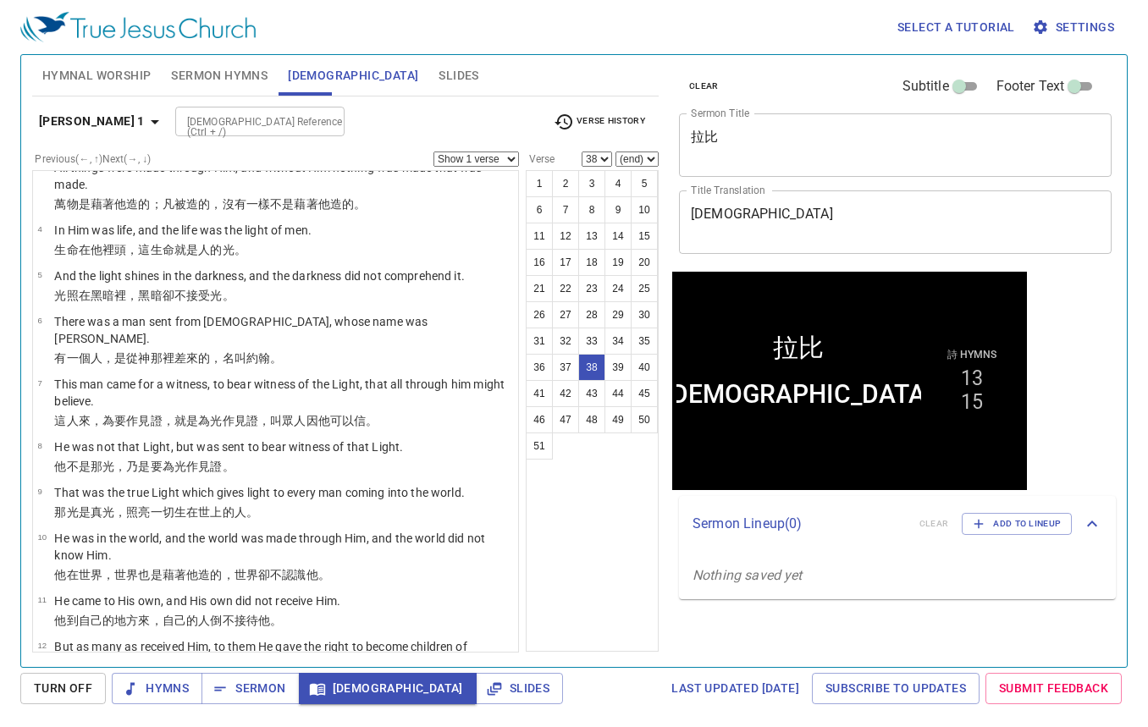
scroll to position [1996, 0]
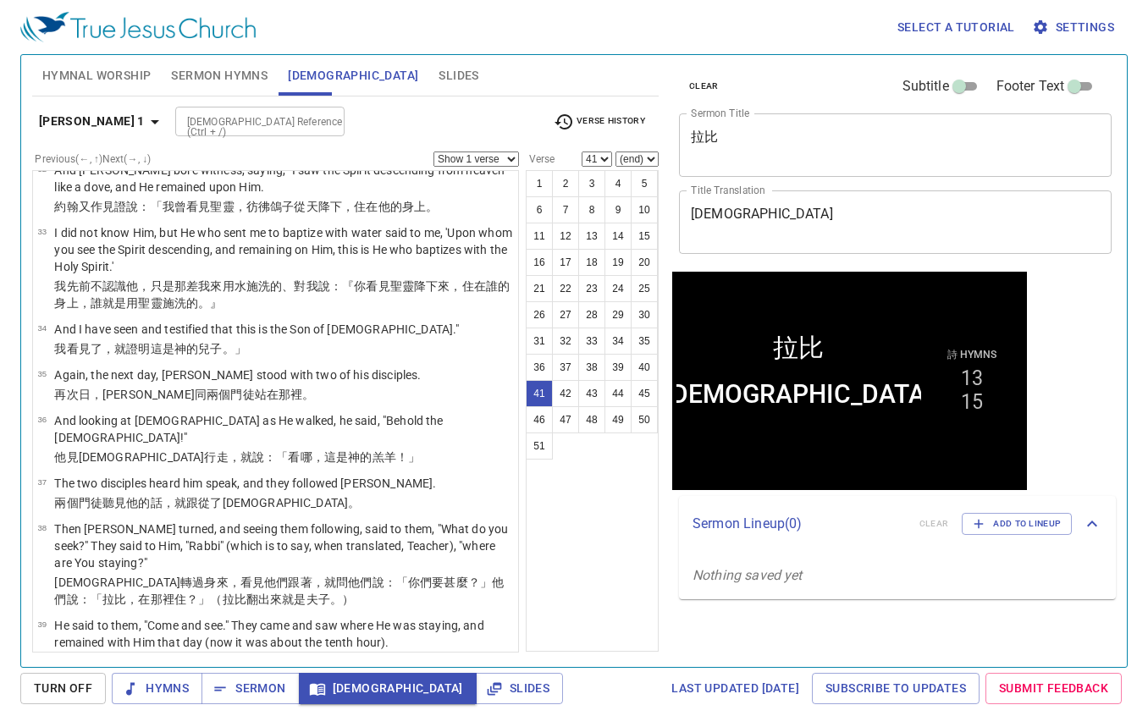
scroll to position [2226, 0]
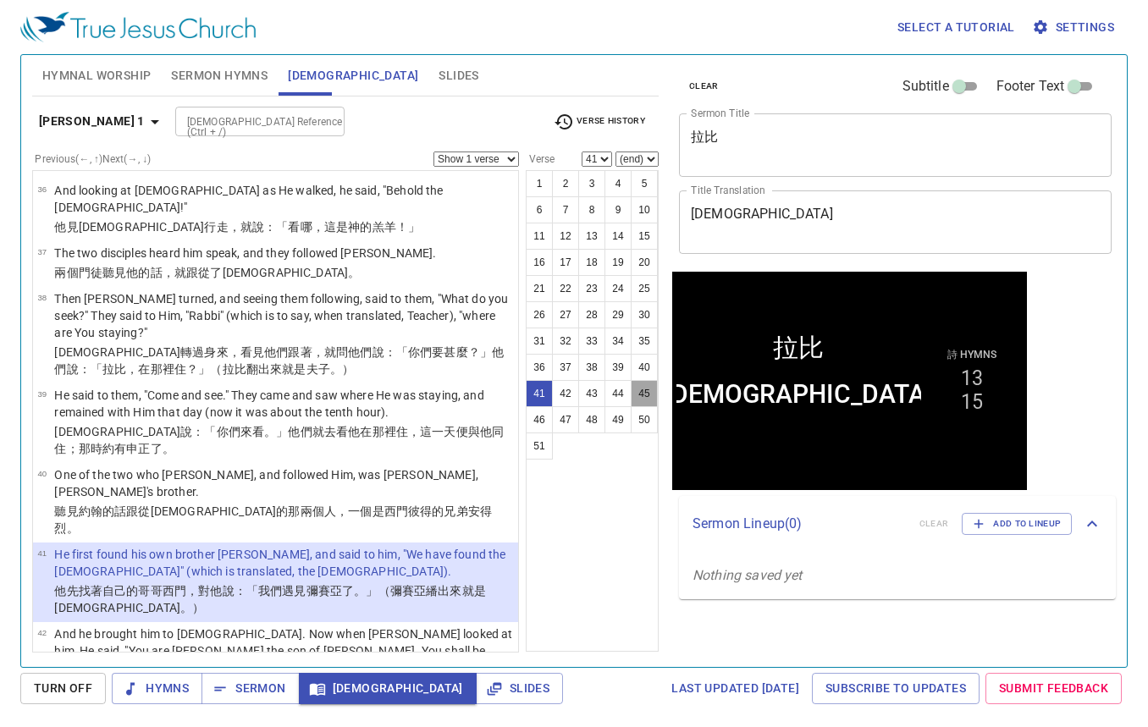
click at [651, 388] on button "45" at bounding box center [644, 393] width 27 height 27
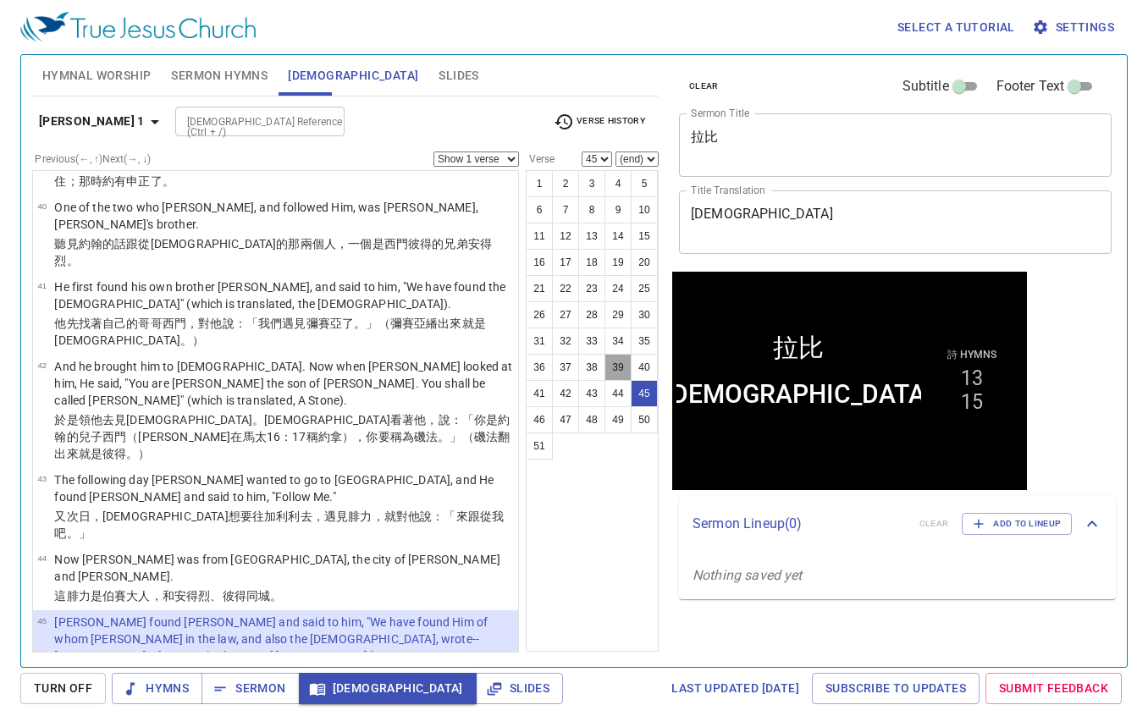
click at [623, 367] on button "39" at bounding box center [617, 367] width 27 height 27
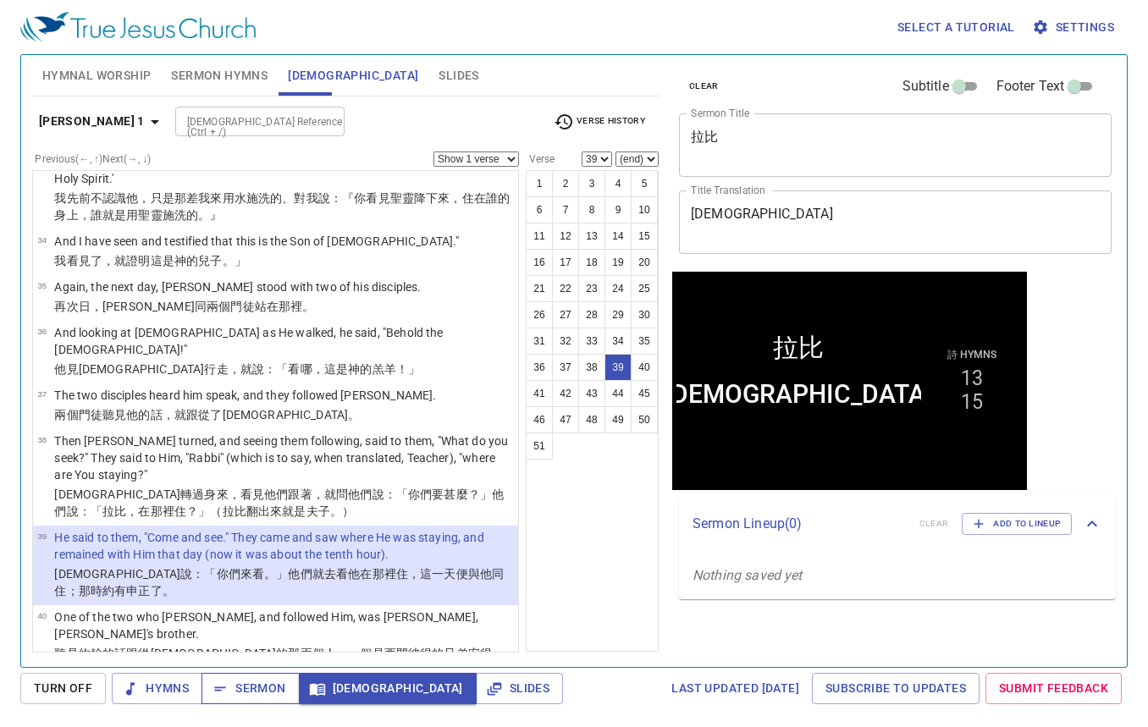
click at [261, 695] on span "Sermon" at bounding box center [250, 688] width 70 height 21
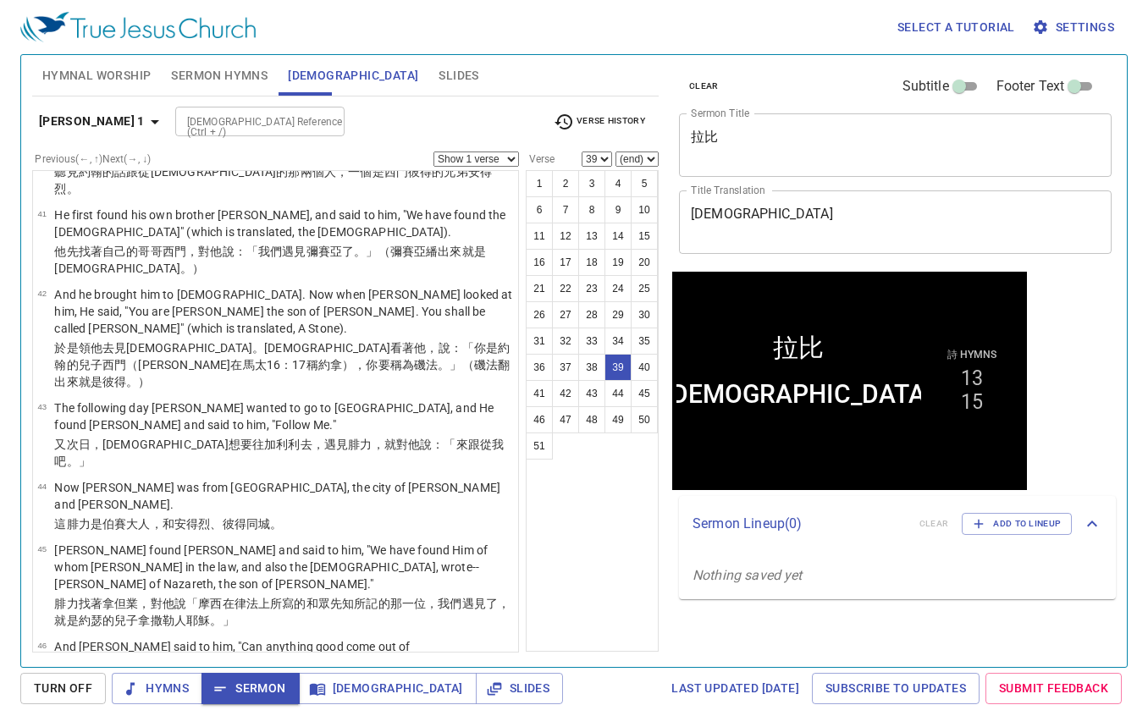
scroll to position [2592, 0]
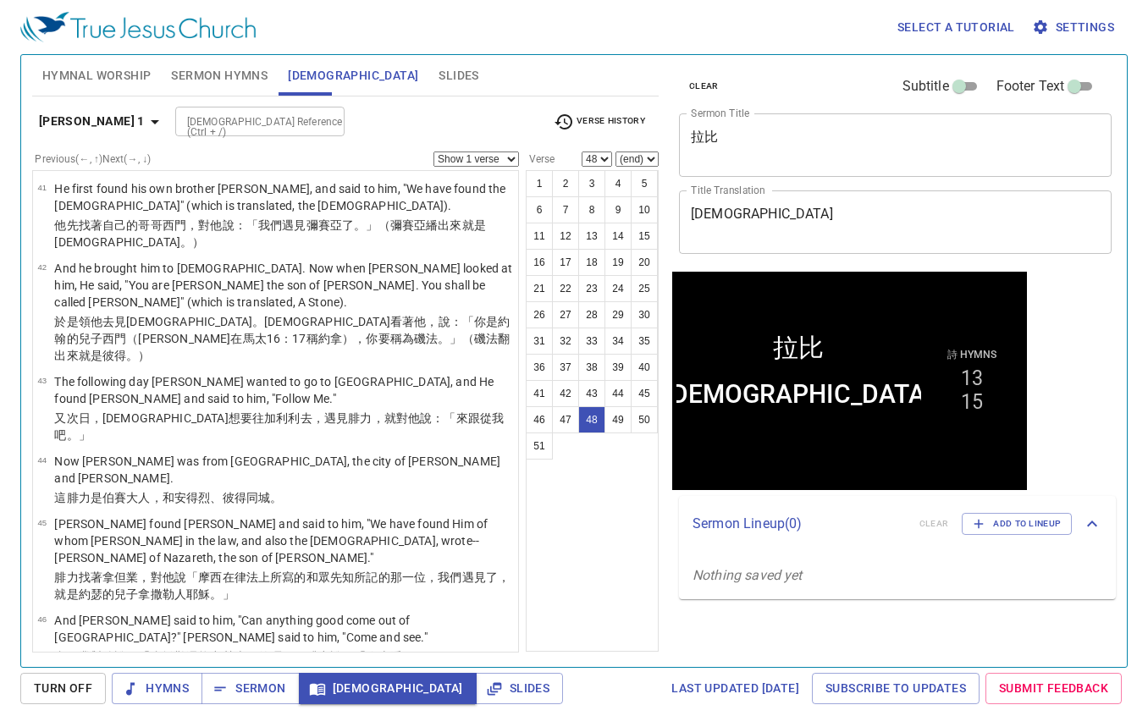
select select "49"
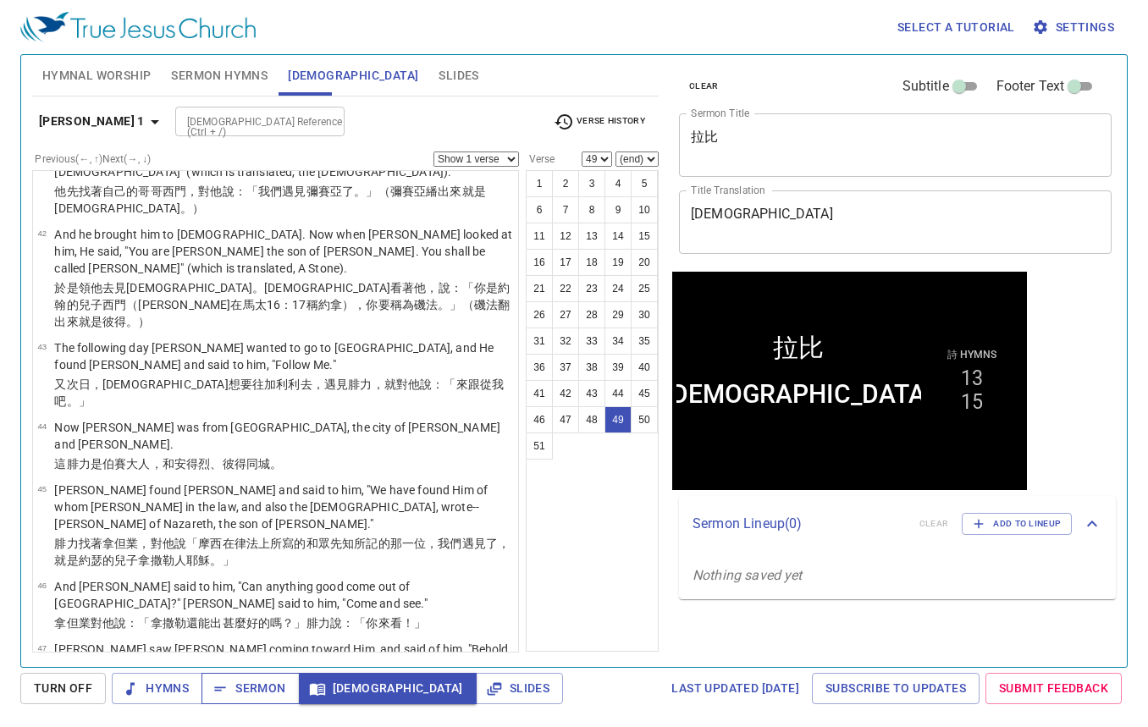
click at [264, 681] on span "Sermon" at bounding box center [250, 688] width 70 height 21
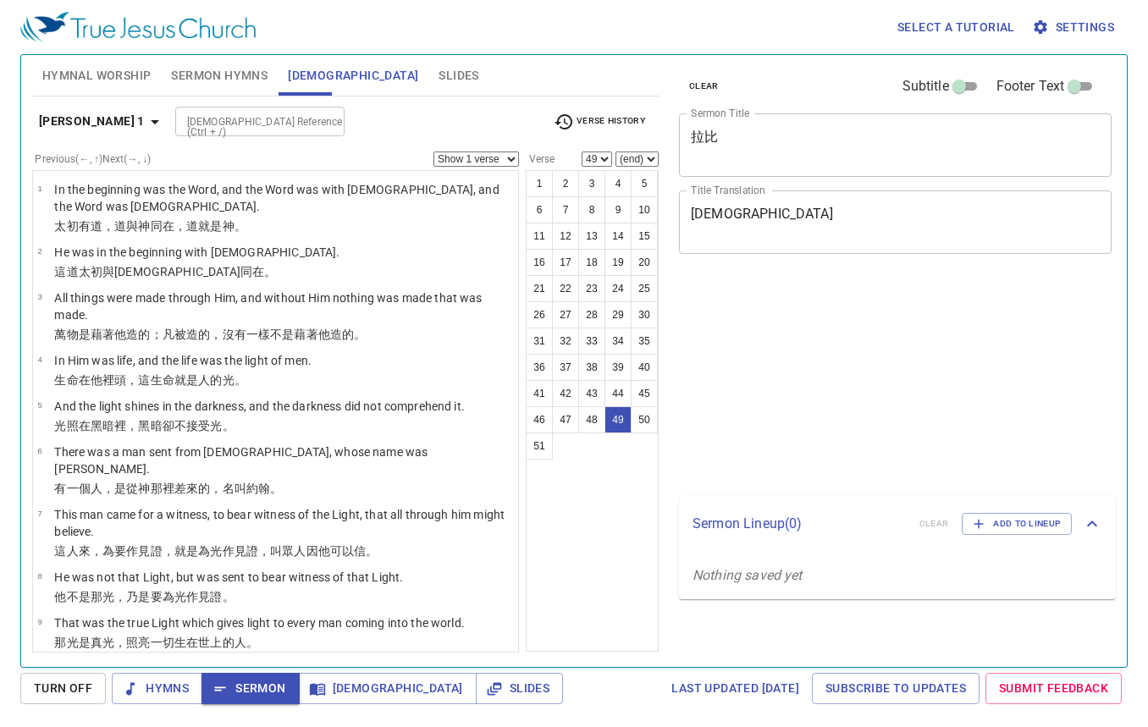
select select "49"
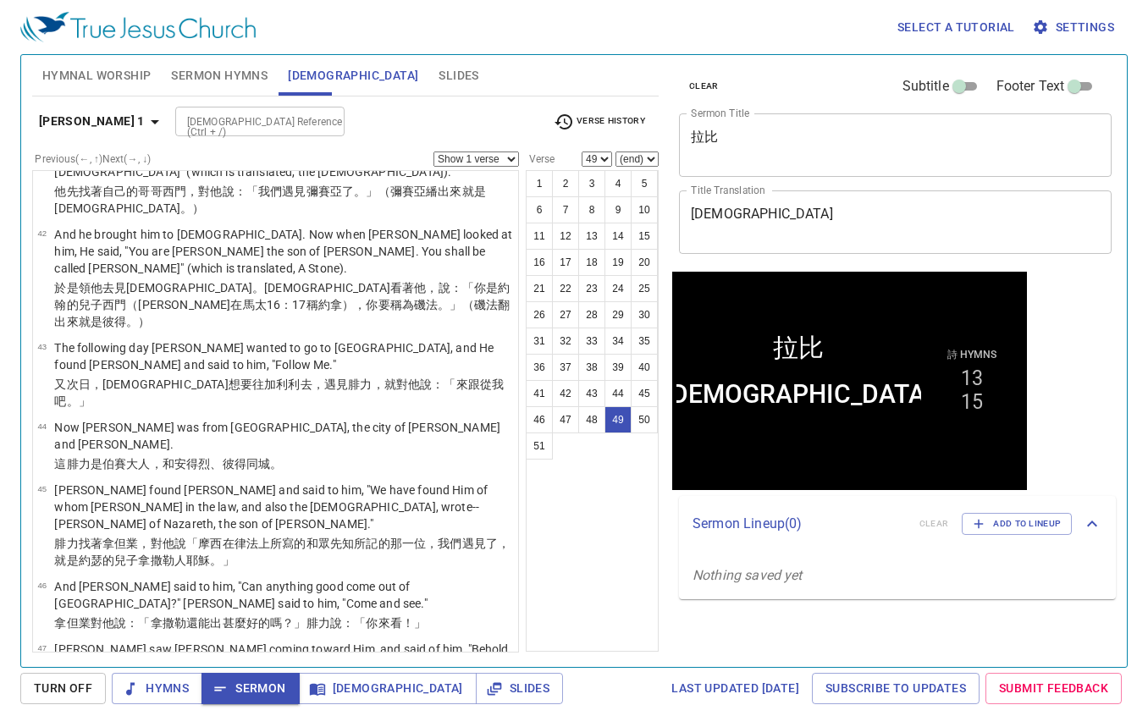
click at [315, 118] on div at bounding box center [326, 122] width 22 height 24
type input "john 14 23"
select select "23"
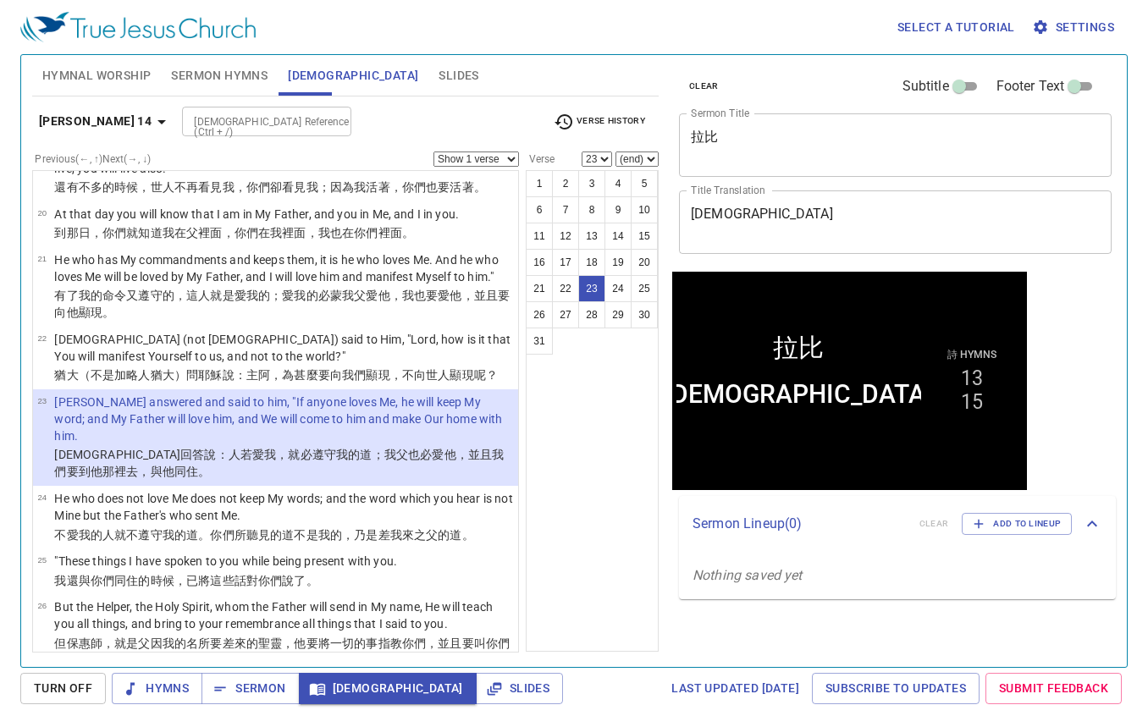
click at [322, 131] on div at bounding box center [333, 122] width 22 height 24
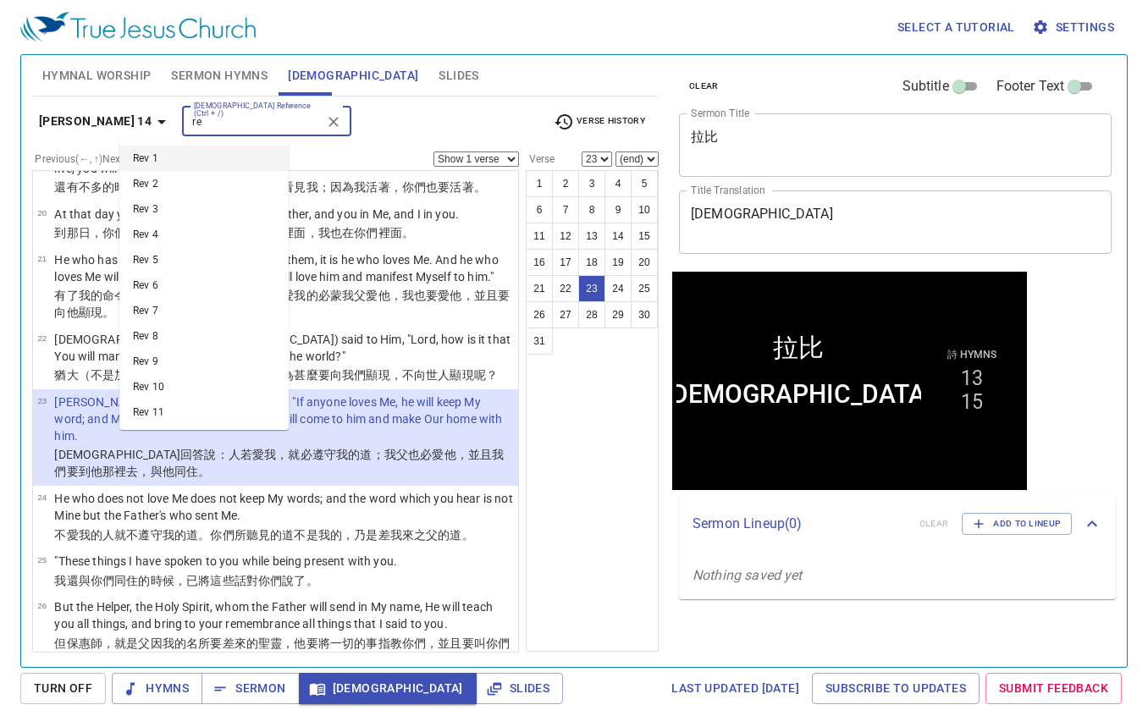
type input "r"
click at [367, 124] on div "Bible Reference (Ctrl + /) Bible Reference (Ctrl + /)" at bounding box center [360, 122] width 357 height 30
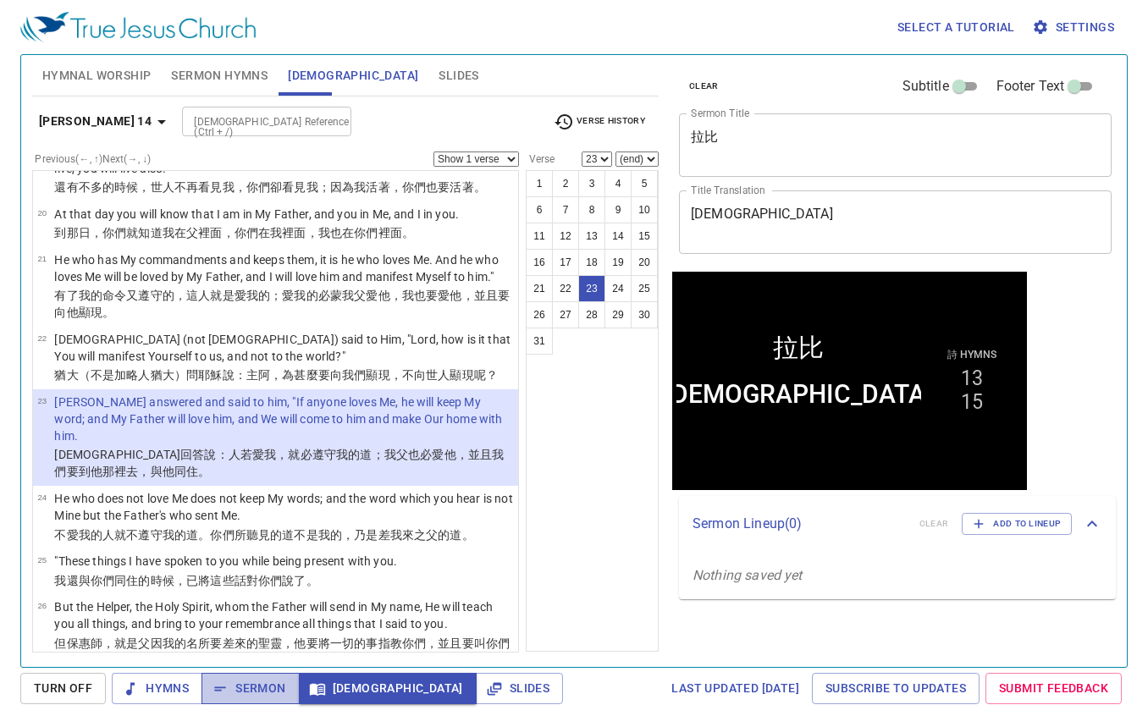
click at [262, 693] on span "Sermon" at bounding box center [250, 688] width 70 height 21
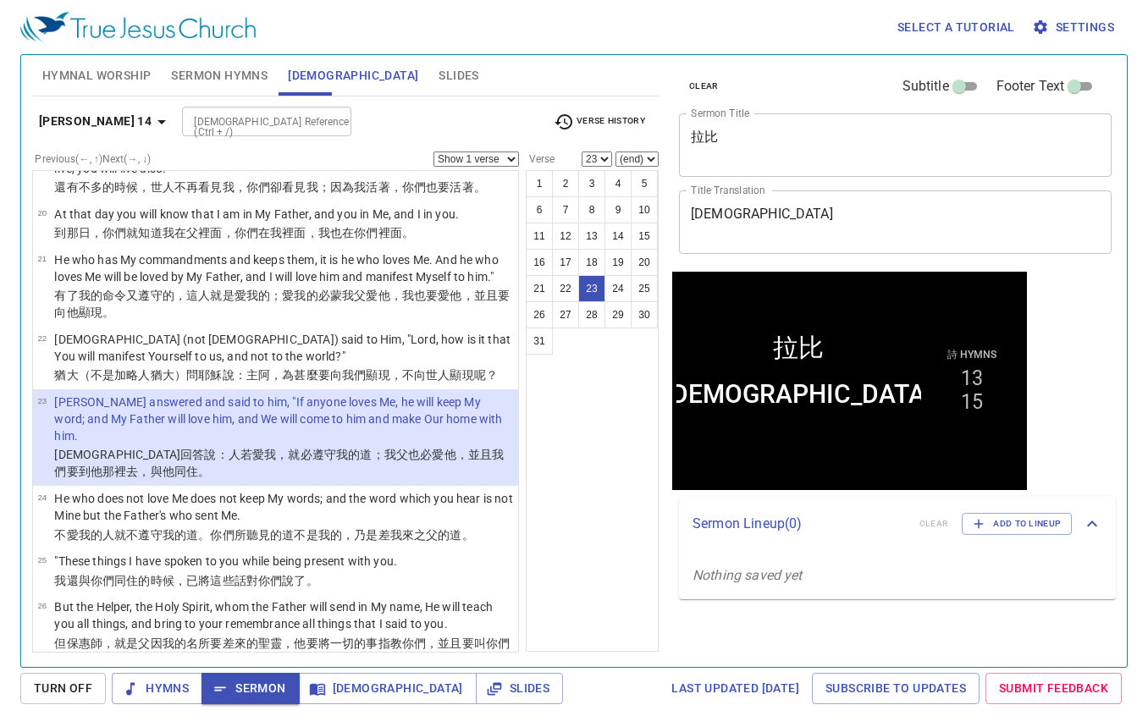
click at [224, 124] on input "[DEMOGRAPHIC_DATA] Reference (Ctrl + /)" at bounding box center [252, 121] width 131 height 19
type input "john 3"
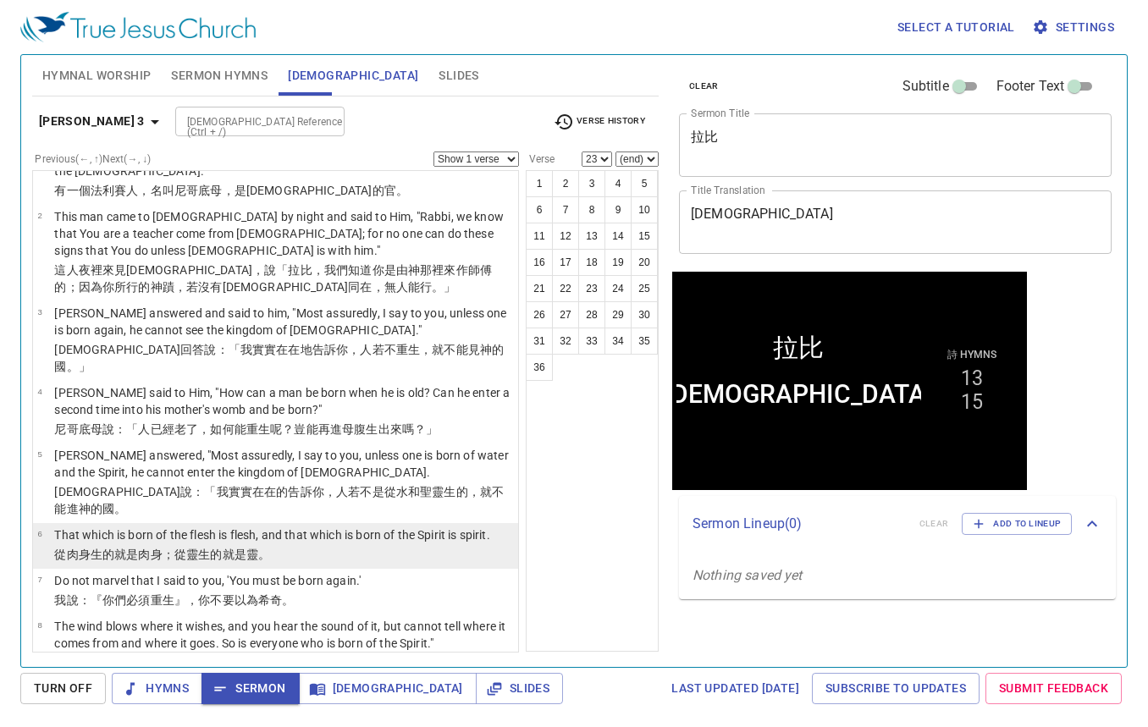
scroll to position [0, 0]
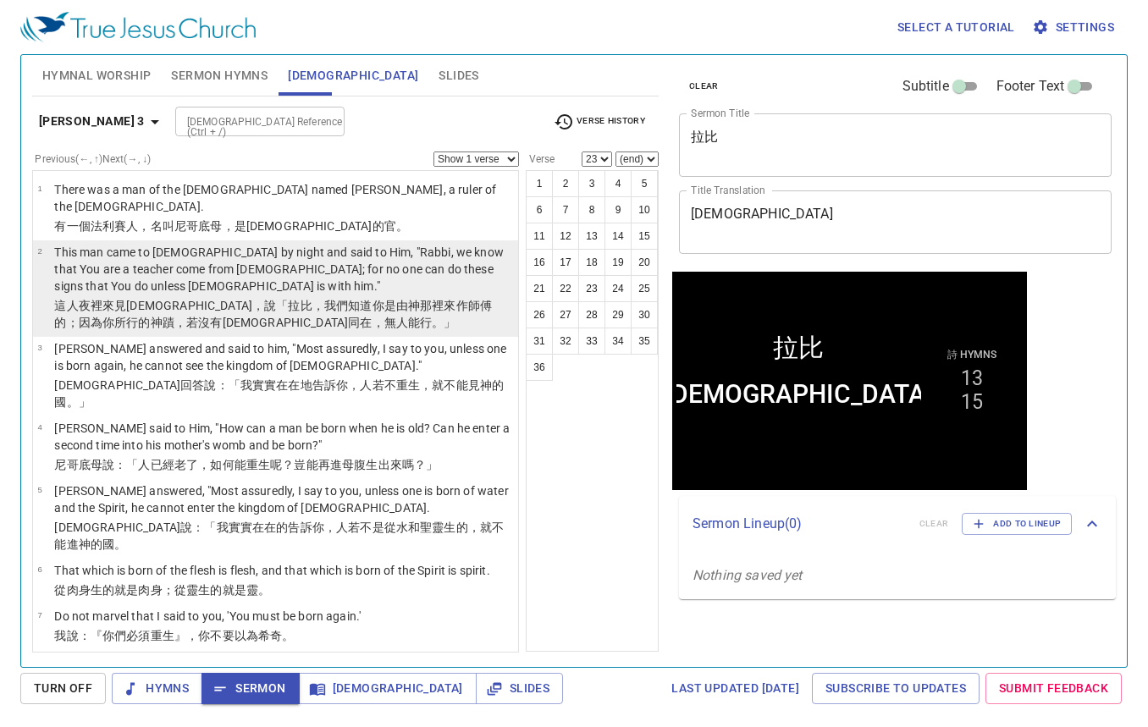
click at [301, 258] on p "This man came to Jesus by night and said to Him, "Rabbi, we know that You are a…" at bounding box center [283, 269] width 459 height 51
select select "2"
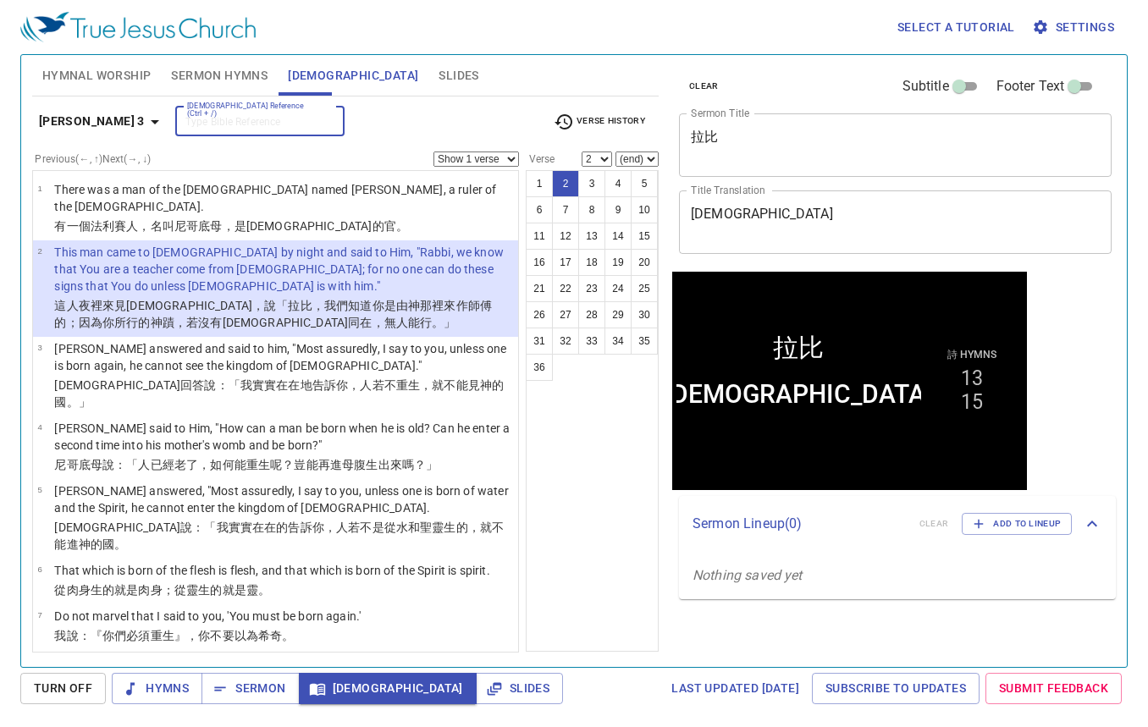
type input "4"
type input "john 4"
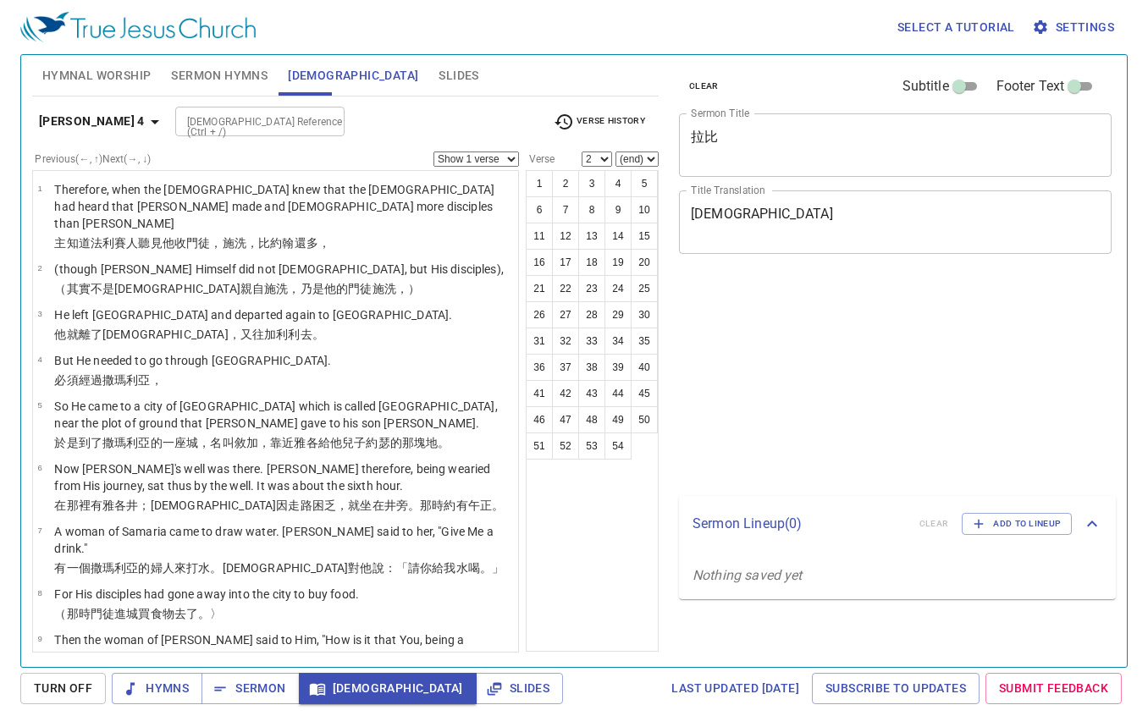
select select "2"
select select "33"
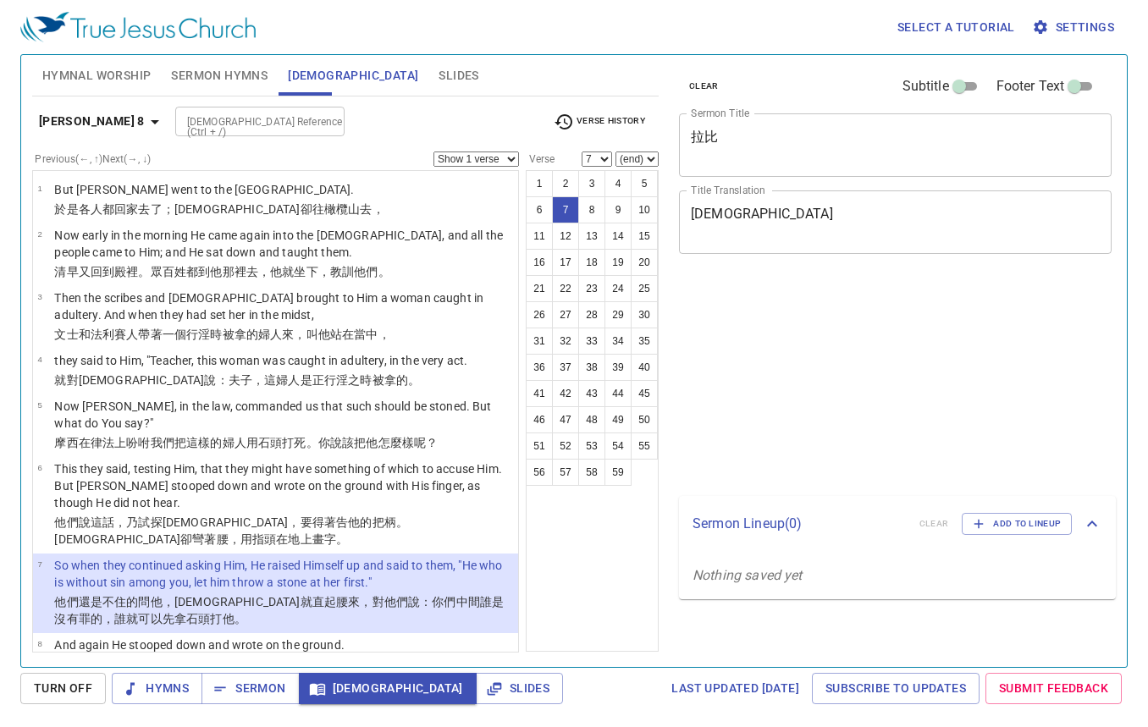
select select "7"
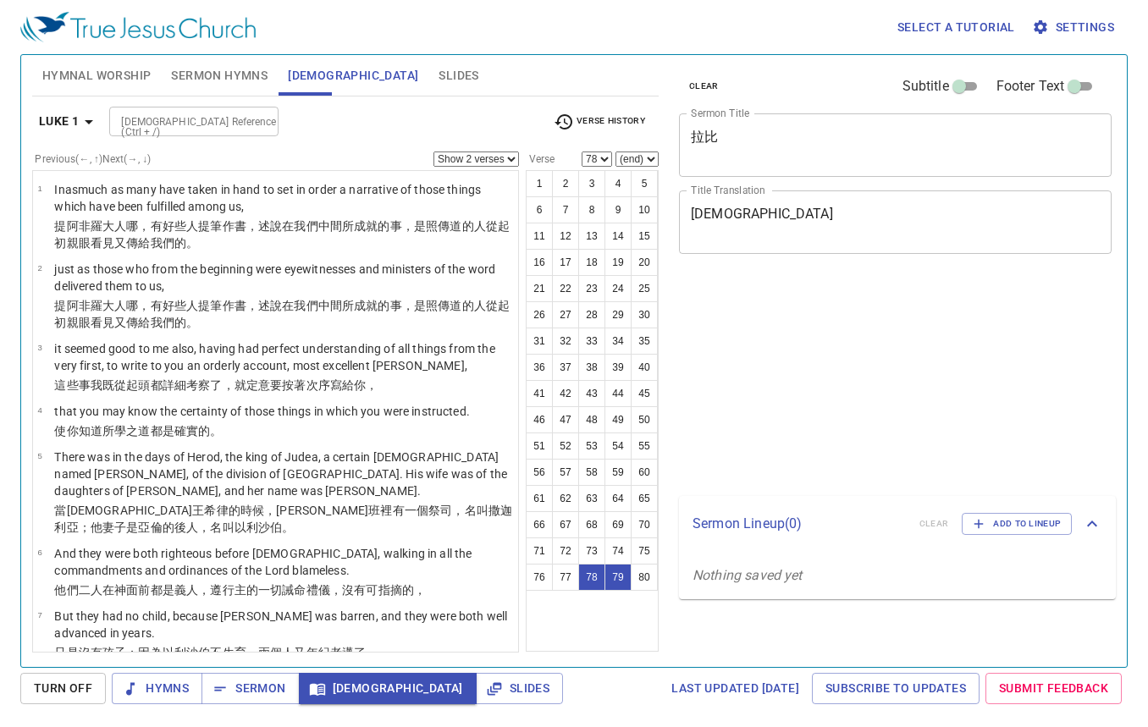
select select "2"
select select "78"
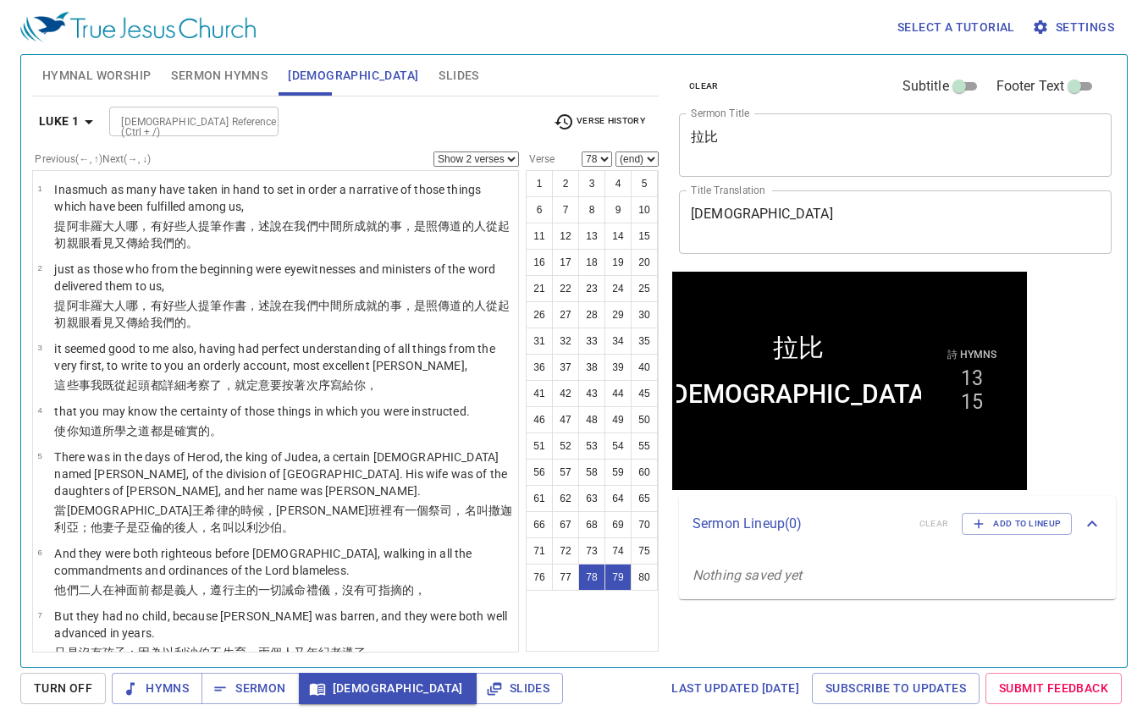
scroll to position [4288, 0]
